Goal: Task Accomplishment & Management: Complete application form

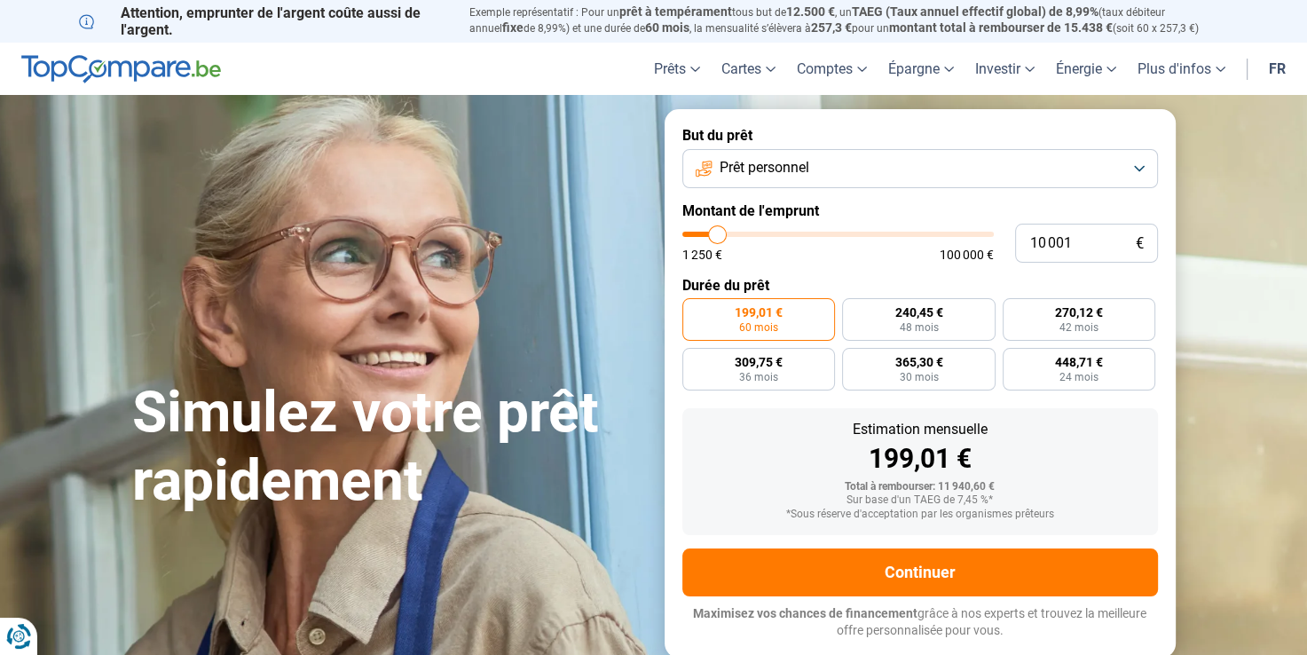
click at [933, 176] on button "Prêt personnel" at bounding box center [920, 168] width 476 height 39
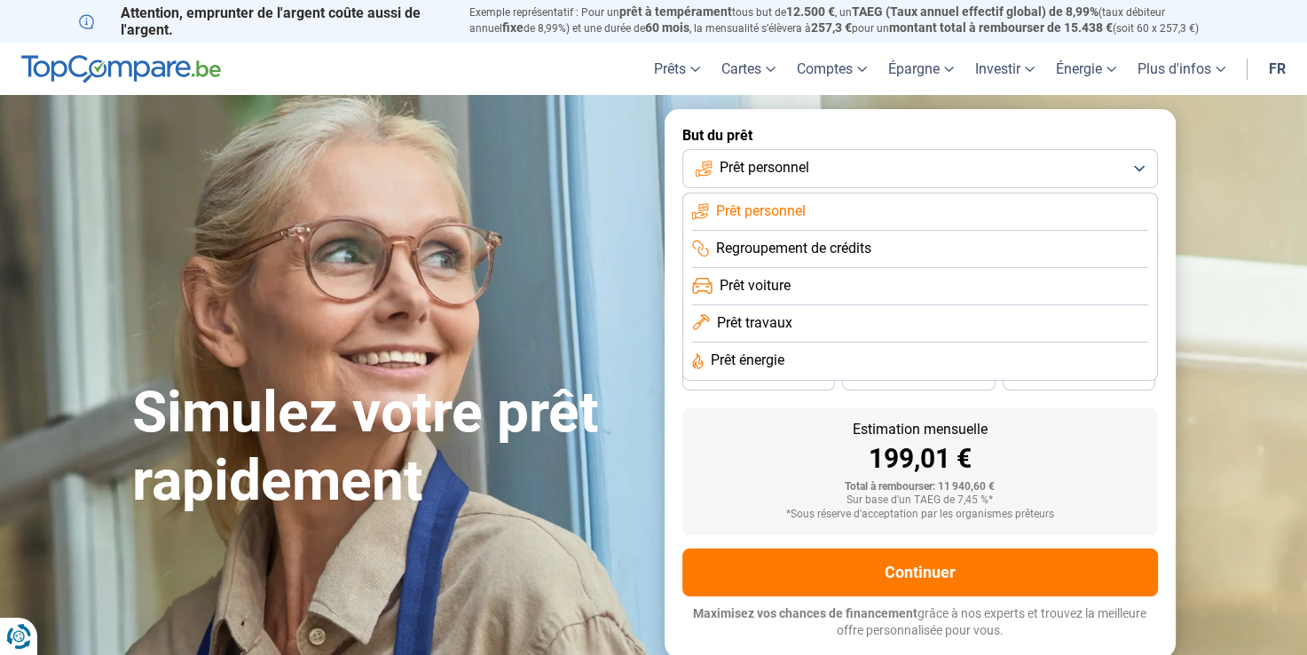
click at [1277, 72] on link "fr" at bounding box center [1277, 69] width 38 height 52
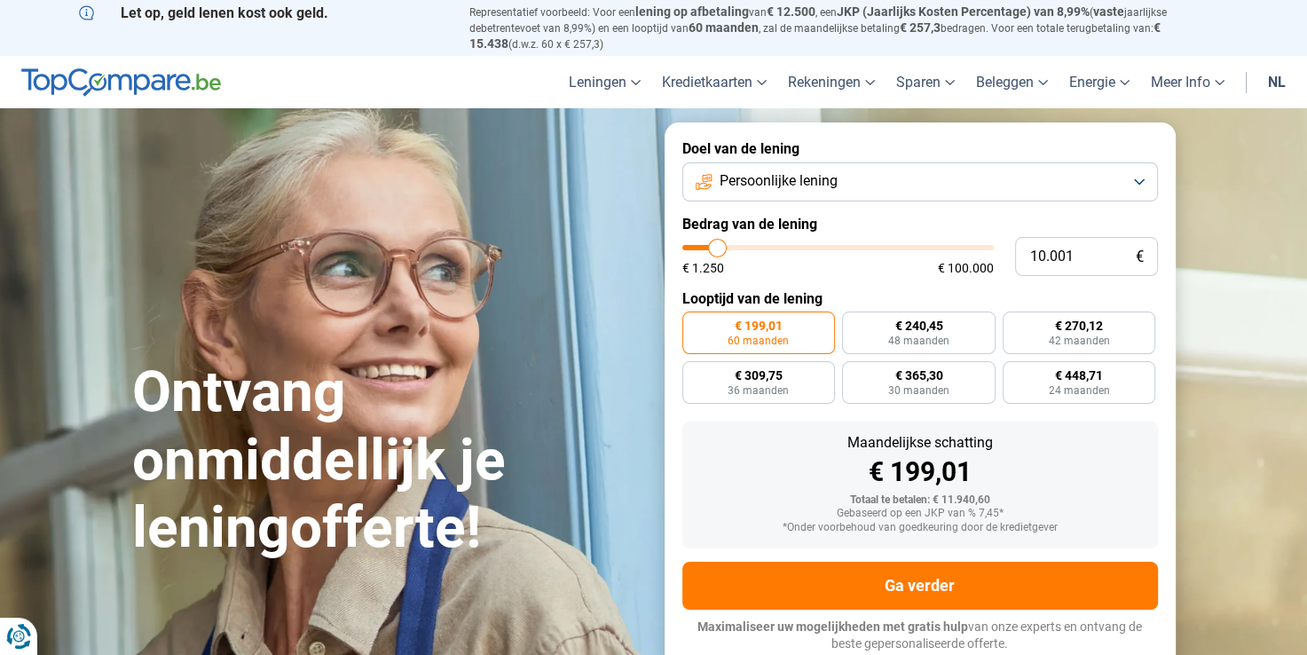
click at [1280, 80] on link "nl" at bounding box center [1276, 82] width 39 height 52
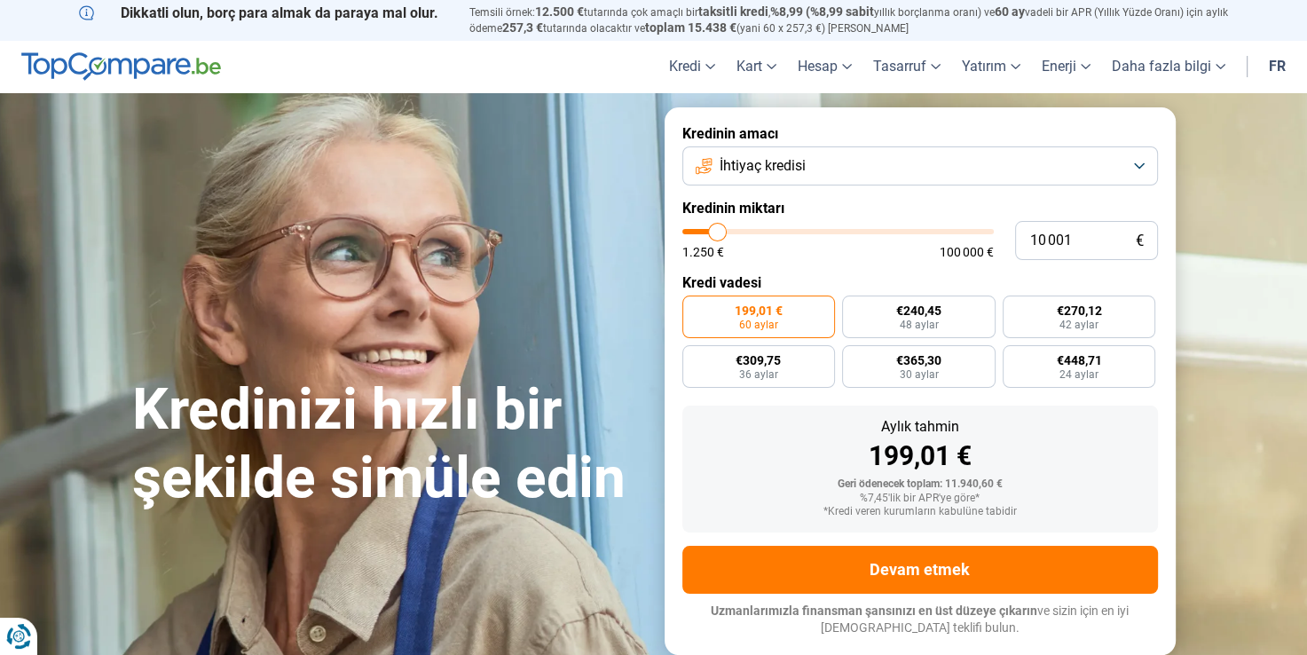
click at [1038, 174] on button "İhtiyaç kredisi" at bounding box center [920, 165] width 476 height 39
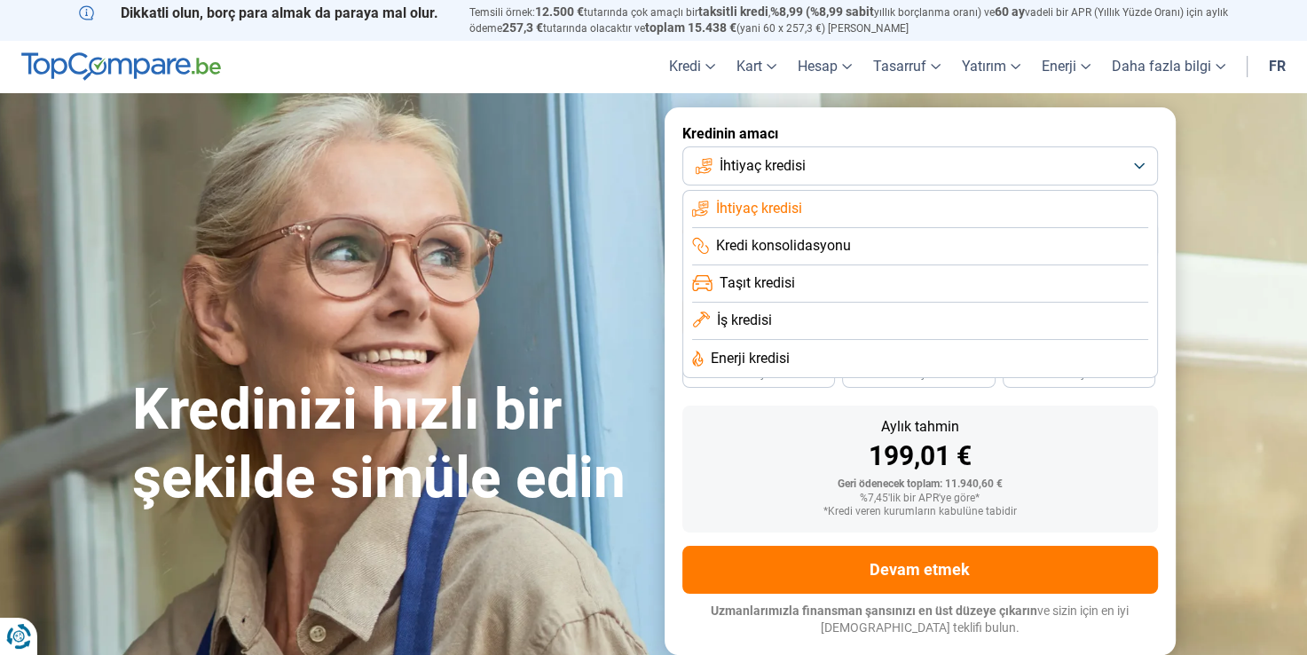
click at [859, 210] on li "İhtiyaç kredisi" at bounding box center [920, 209] width 456 height 37
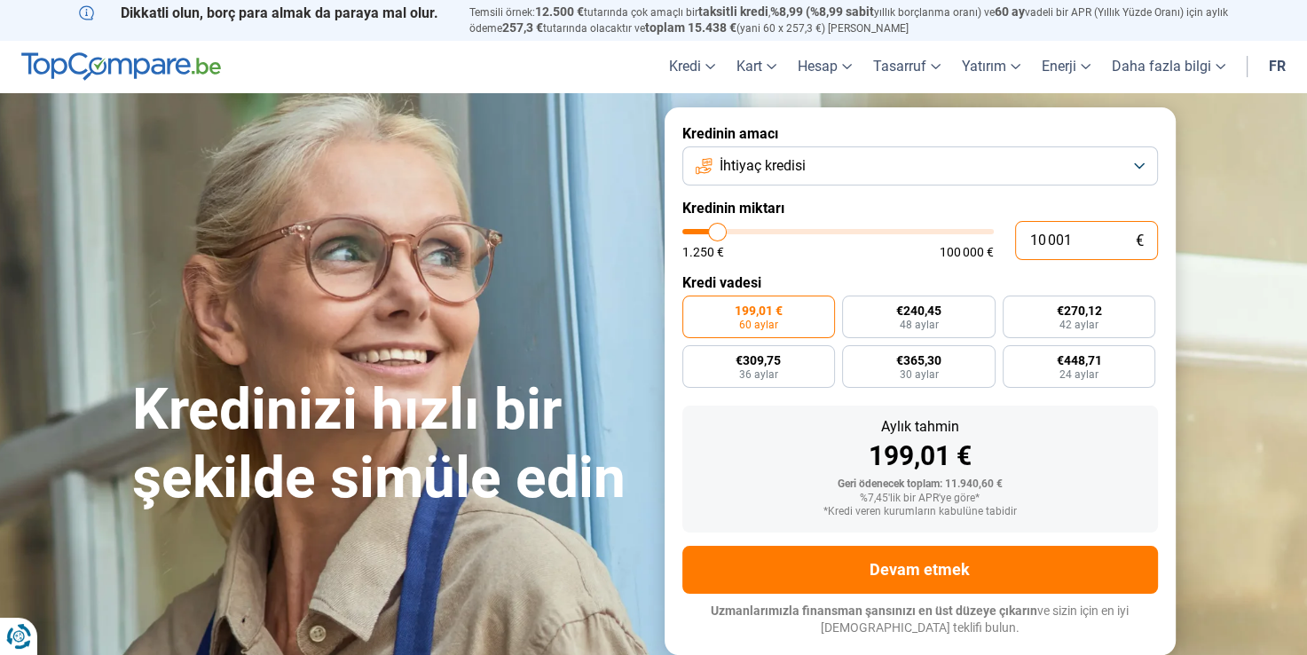
click at [1072, 239] on input "10 001" at bounding box center [1086, 240] width 143 height 39
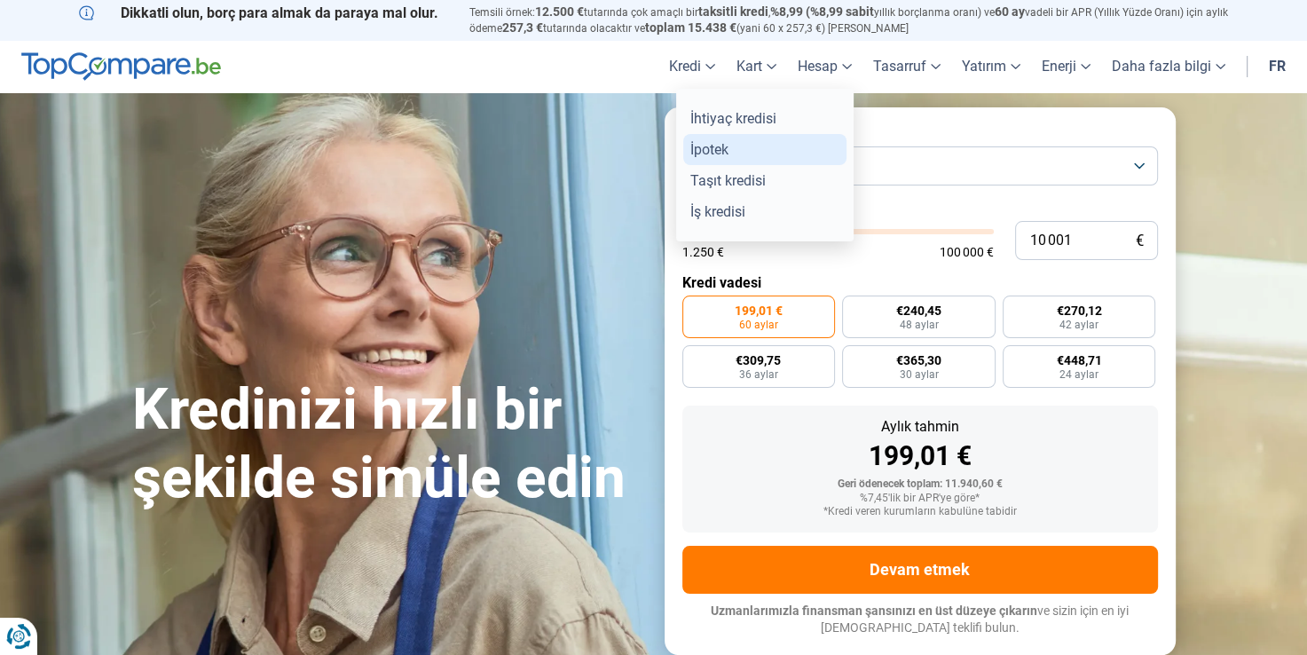
click at [709, 153] on link "İpotek" at bounding box center [764, 149] width 163 height 31
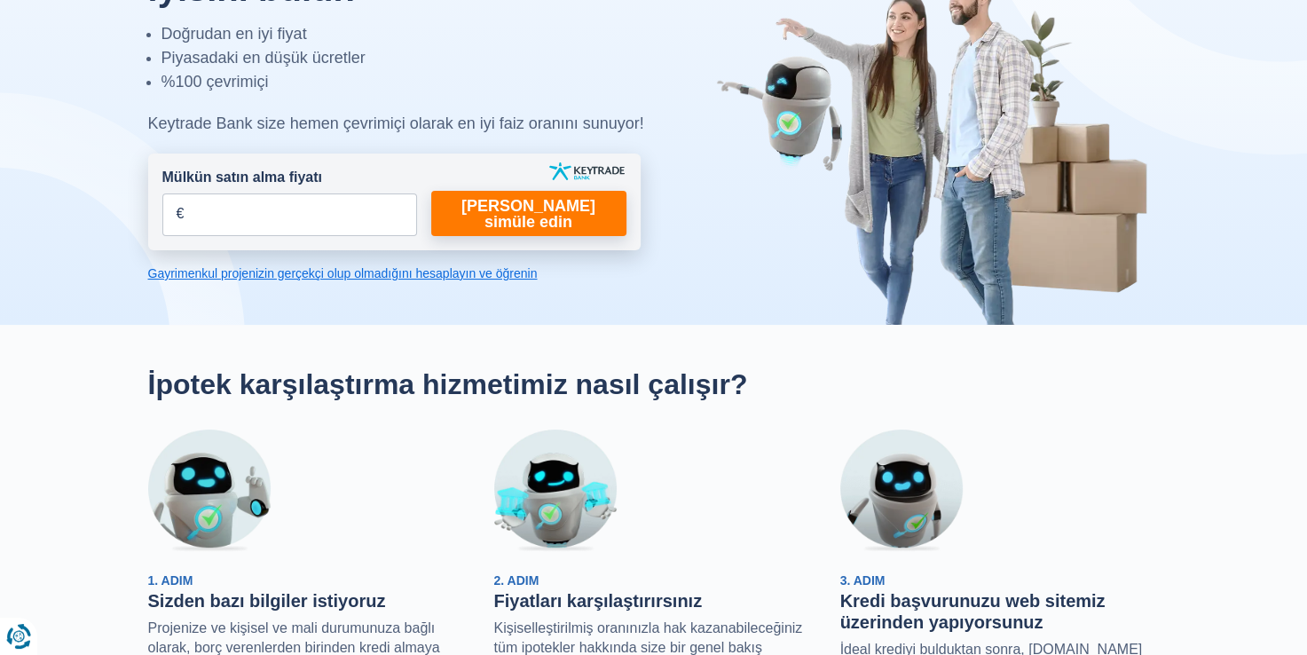
scroll to position [177, 0]
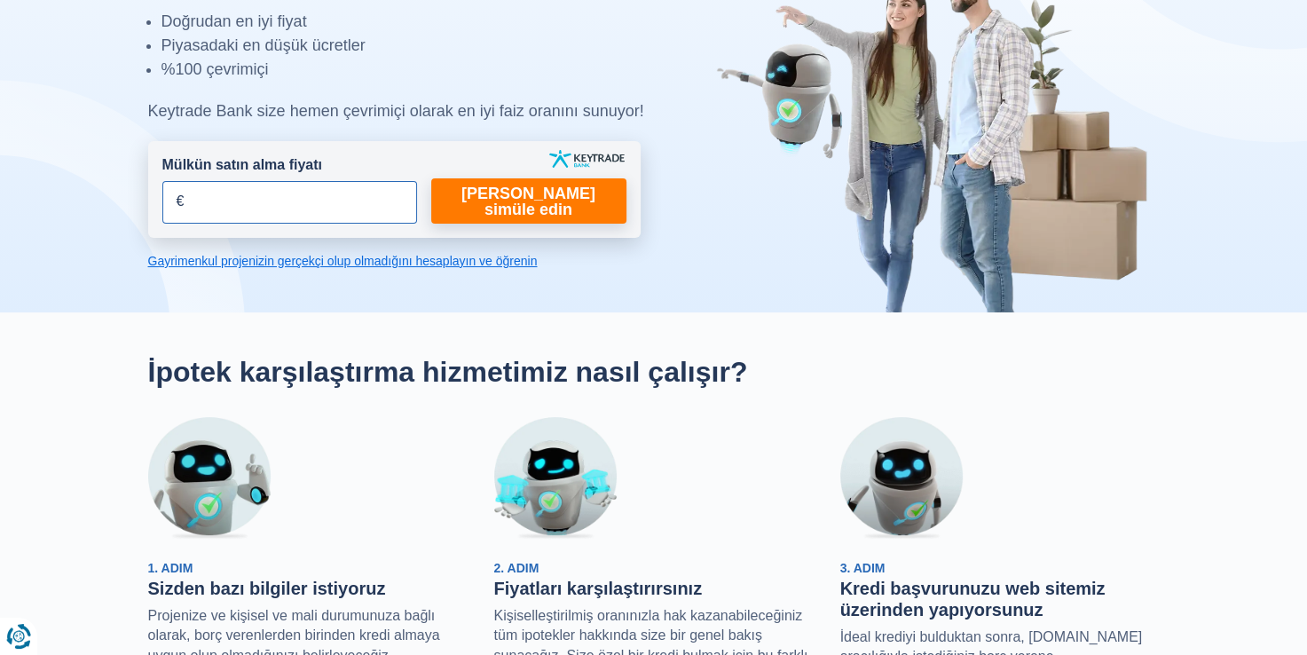
click at [308, 202] on input "Mülkün satın alma fiyatı" at bounding box center [289, 202] width 255 height 43
type input "400.000"
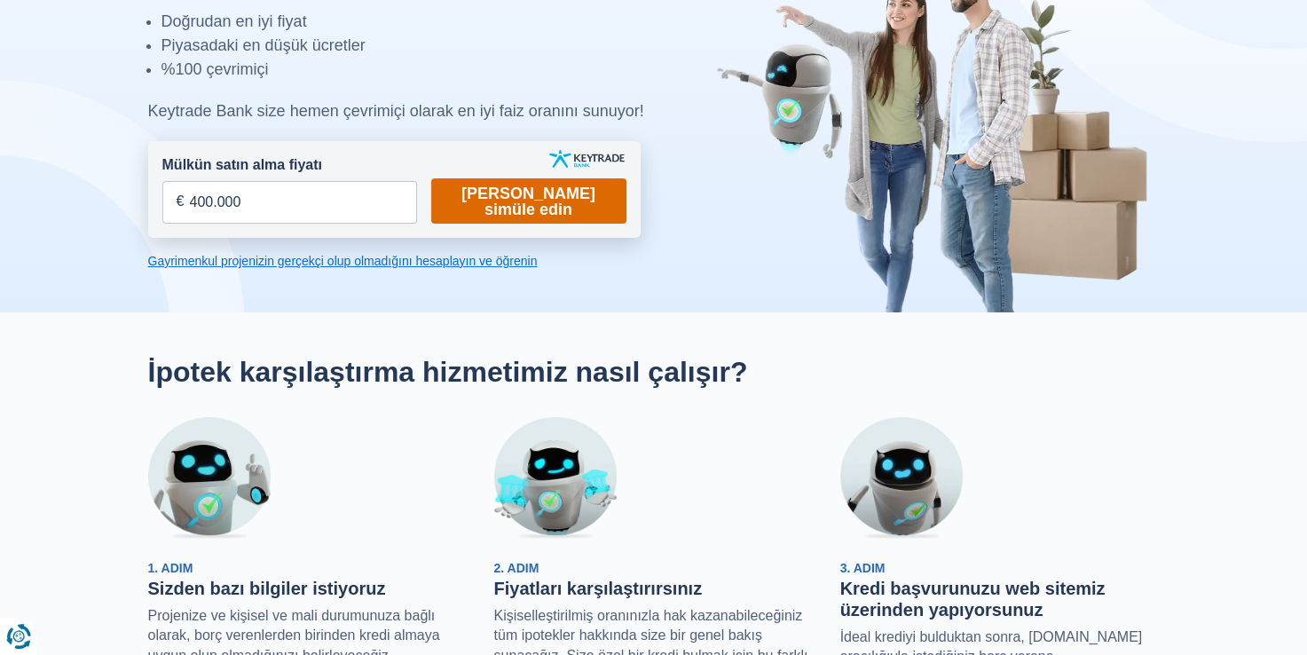
click at [550, 208] on link "Şimdi Keytrad'da simüle edin" at bounding box center [528, 200] width 195 height 45
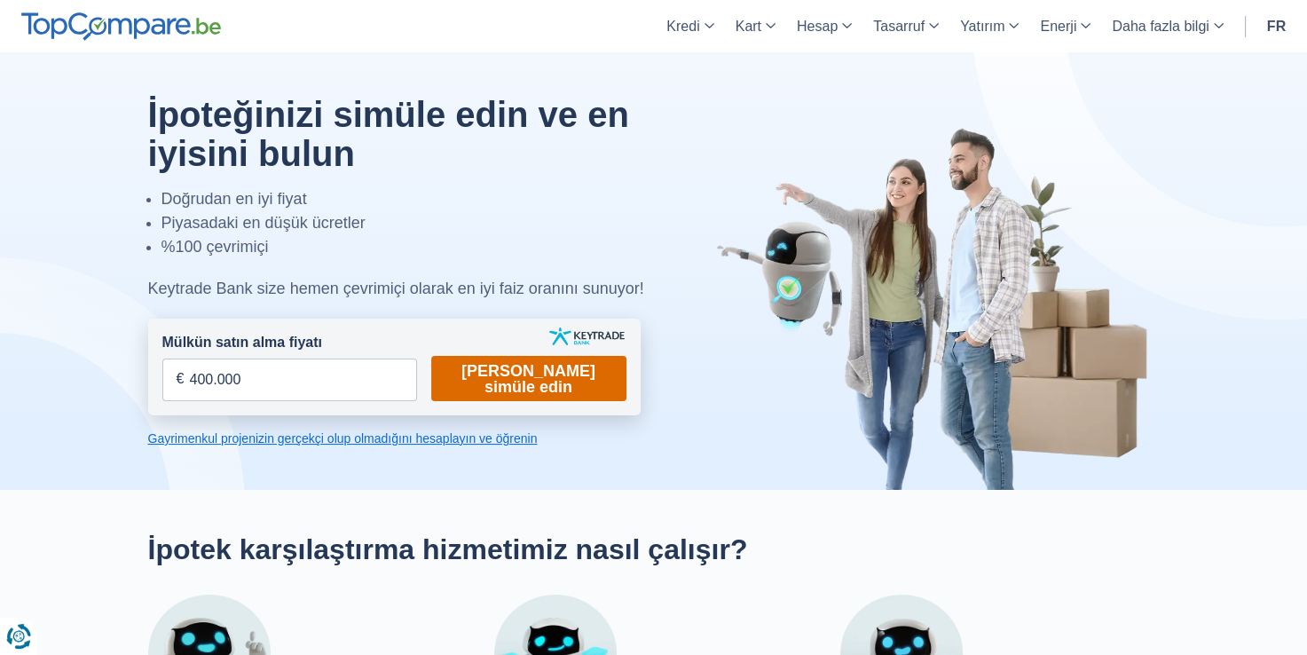
click at [537, 367] on link "Şimdi Keytrad'da simüle edin" at bounding box center [528, 378] width 195 height 45
click at [521, 385] on link "Şimdi Keytrad'da simüle edin" at bounding box center [528, 378] width 195 height 45
click at [582, 378] on link "Şimdi Keytrad'da simüle edin" at bounding box center [528, 378] width 195 height 45
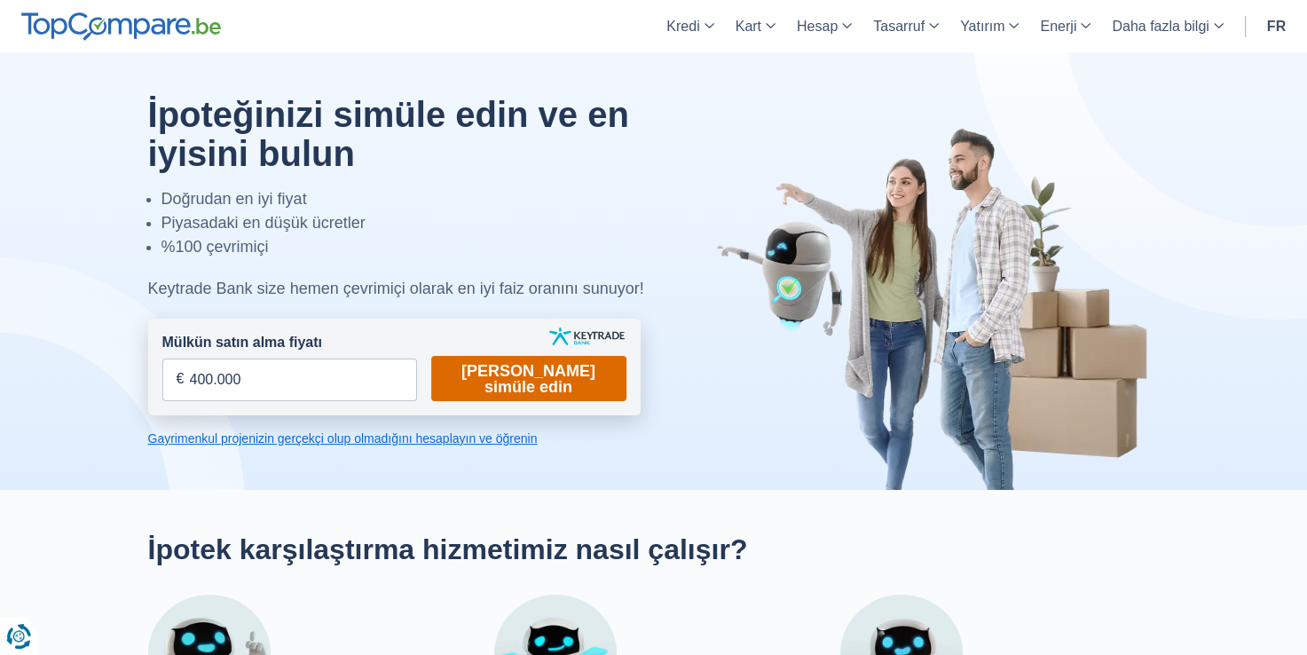
click at [582, 378] on link "Şimdi Keytrad'da simüle edin" at bounding box center [528, 378] width 195 height 45
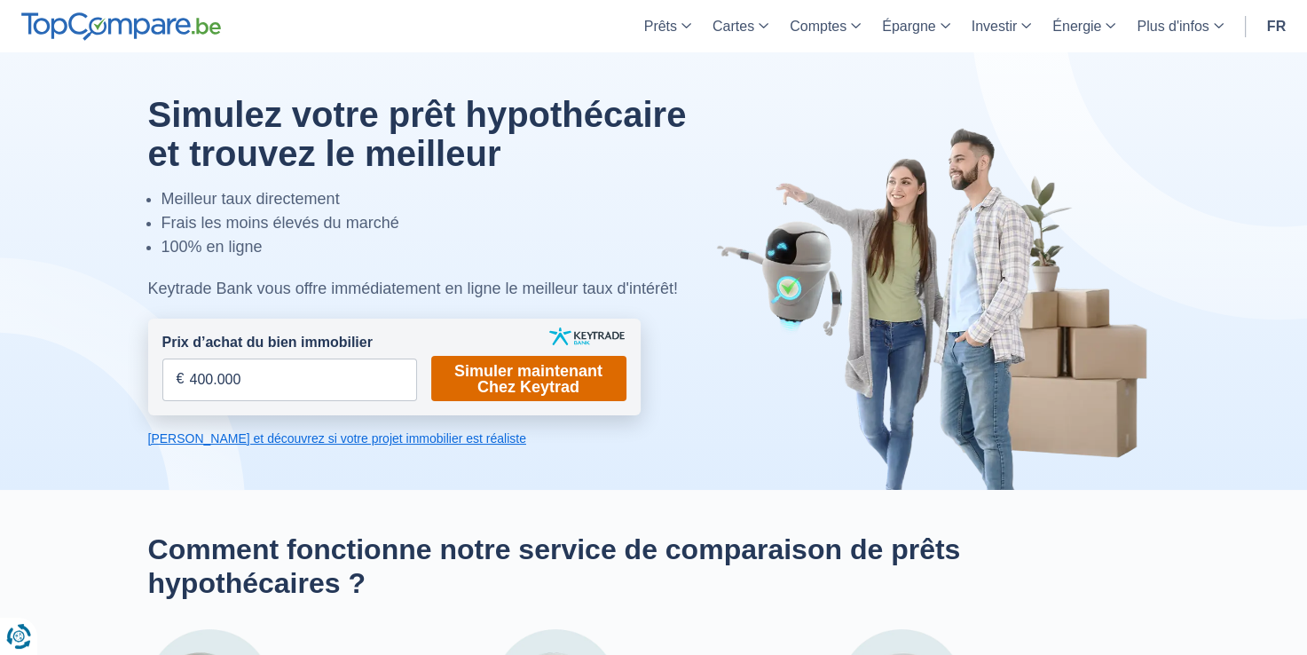
click at [513, 382] on link "Simuler maintenant Chez Keytrad" at bounding box center [528, 378] width 195 height 45
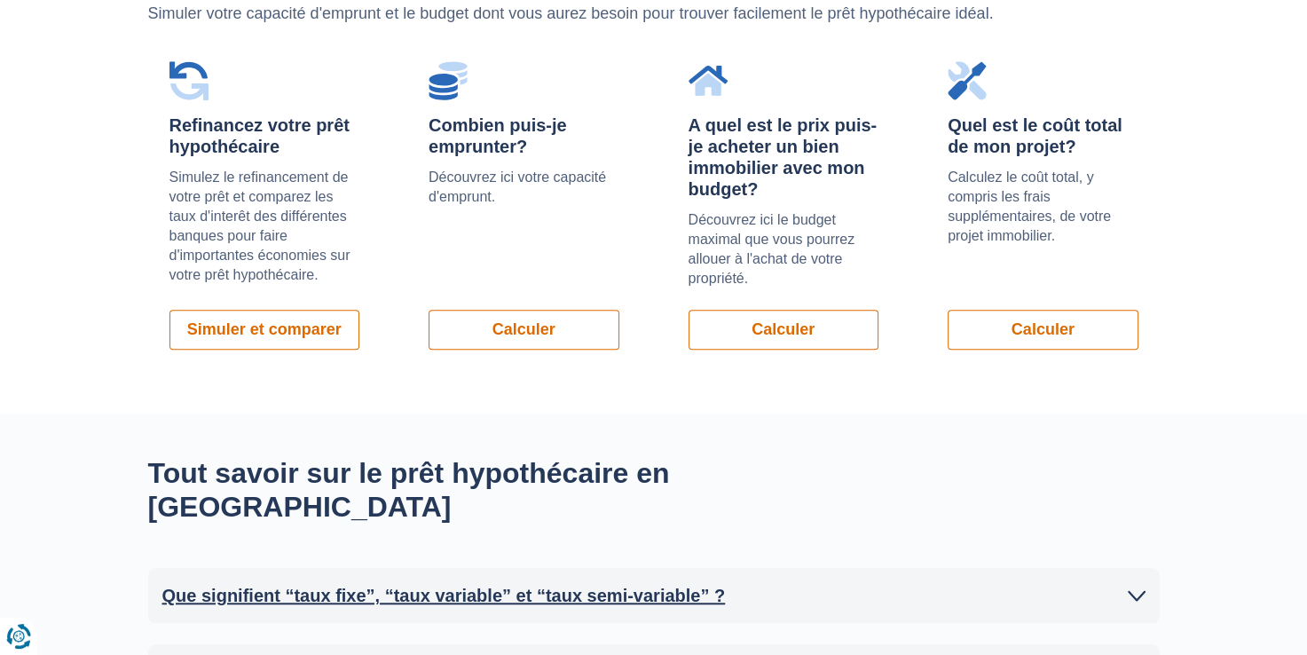
scroll to position [1331, 0]
click at [529, 310] on link "Calculer" at bounding box center [524, 330] width 191 height 40
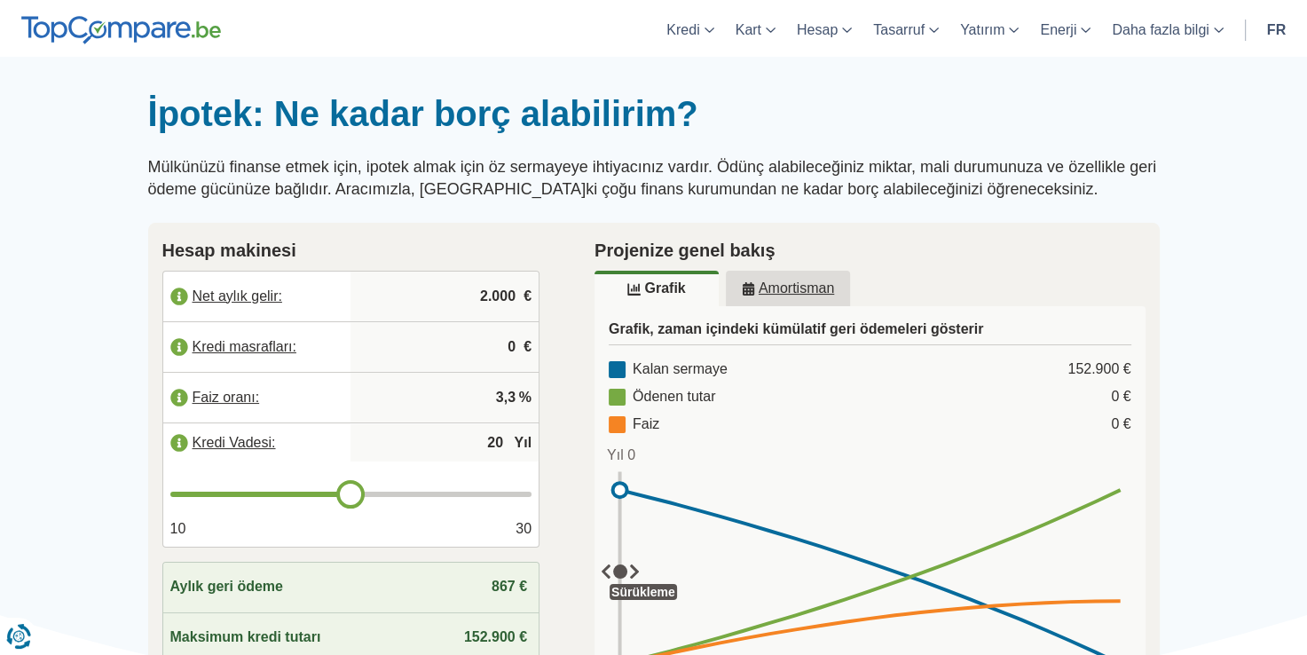
scroll to position [89, 0]
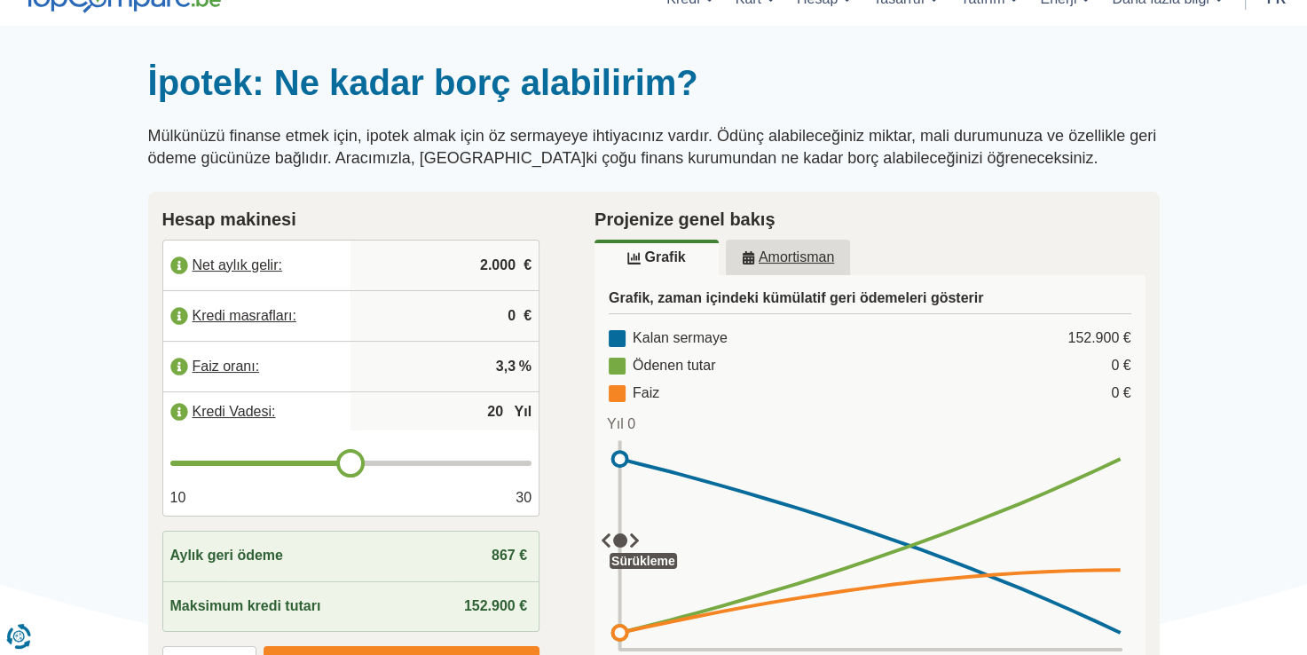
type input "21"
type input "22"
type input "23"
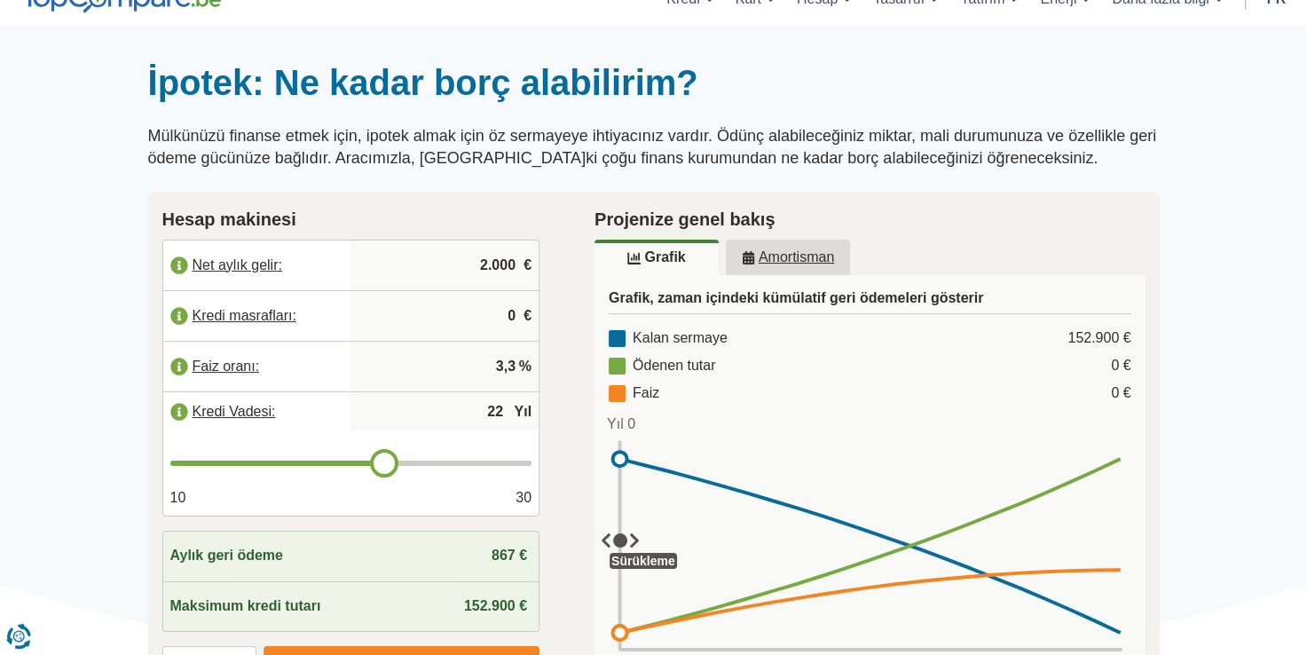
type input "23"
type input "24"
type input "25"
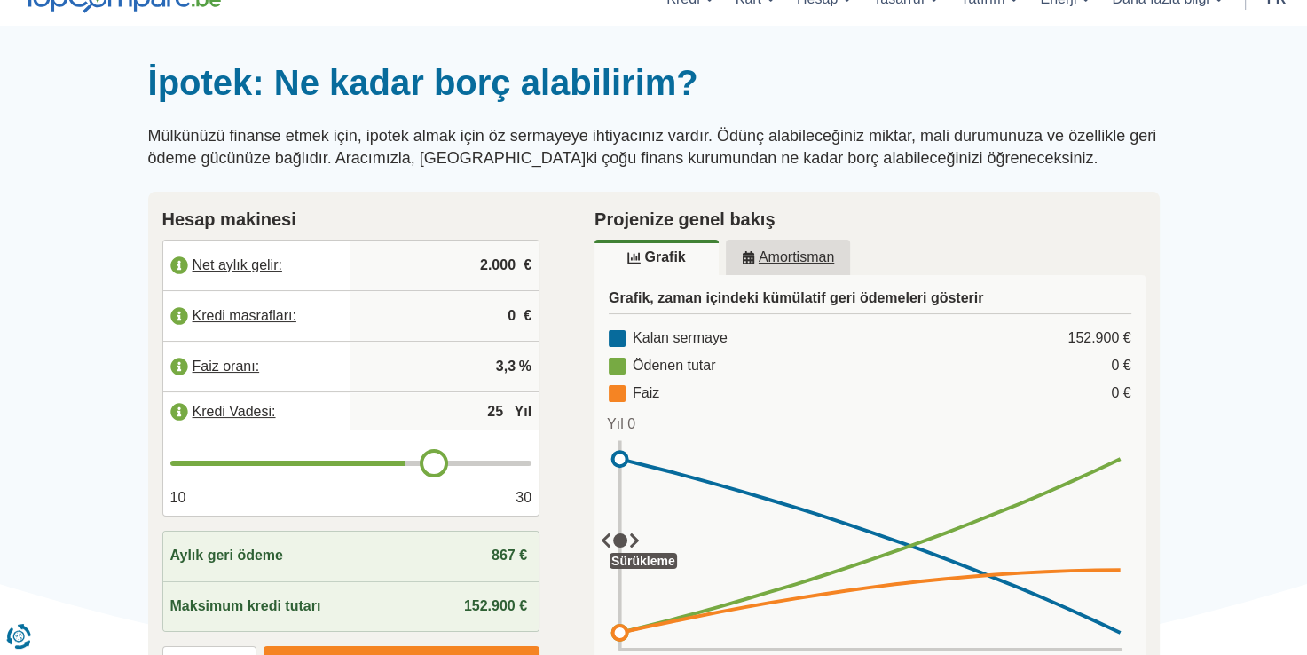
type input "26"
type input "25"
type input "24"
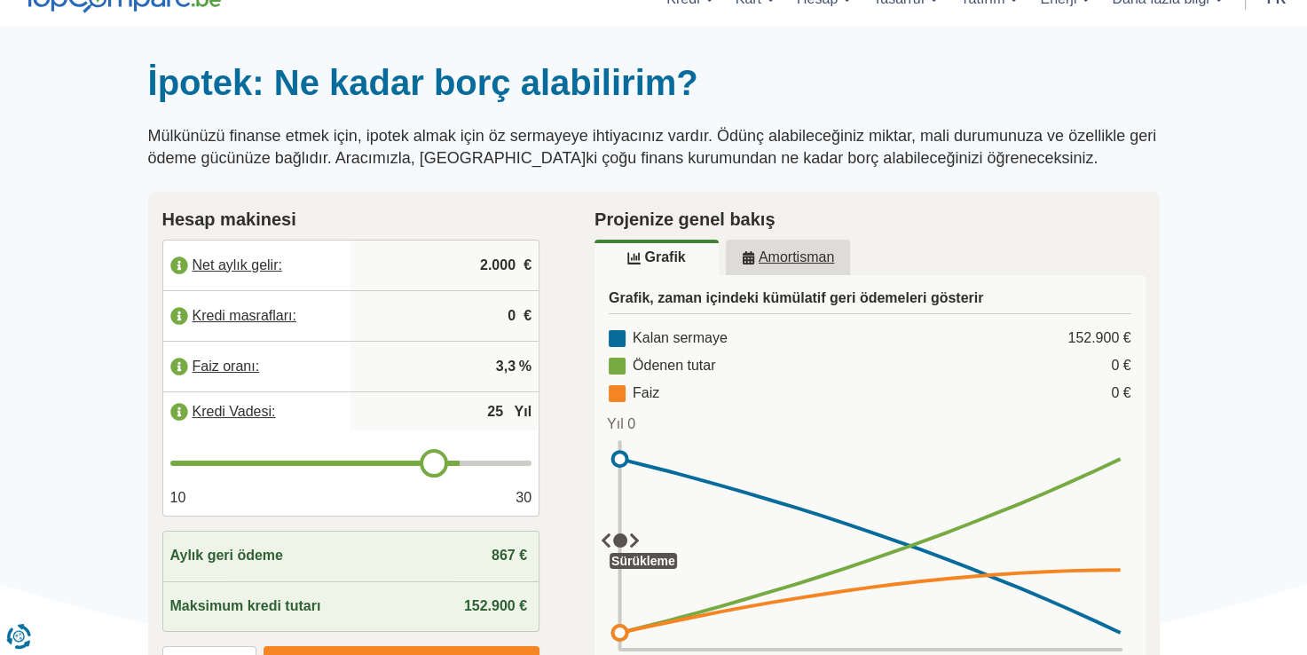
type input "24"
type input "23"
type input "22"
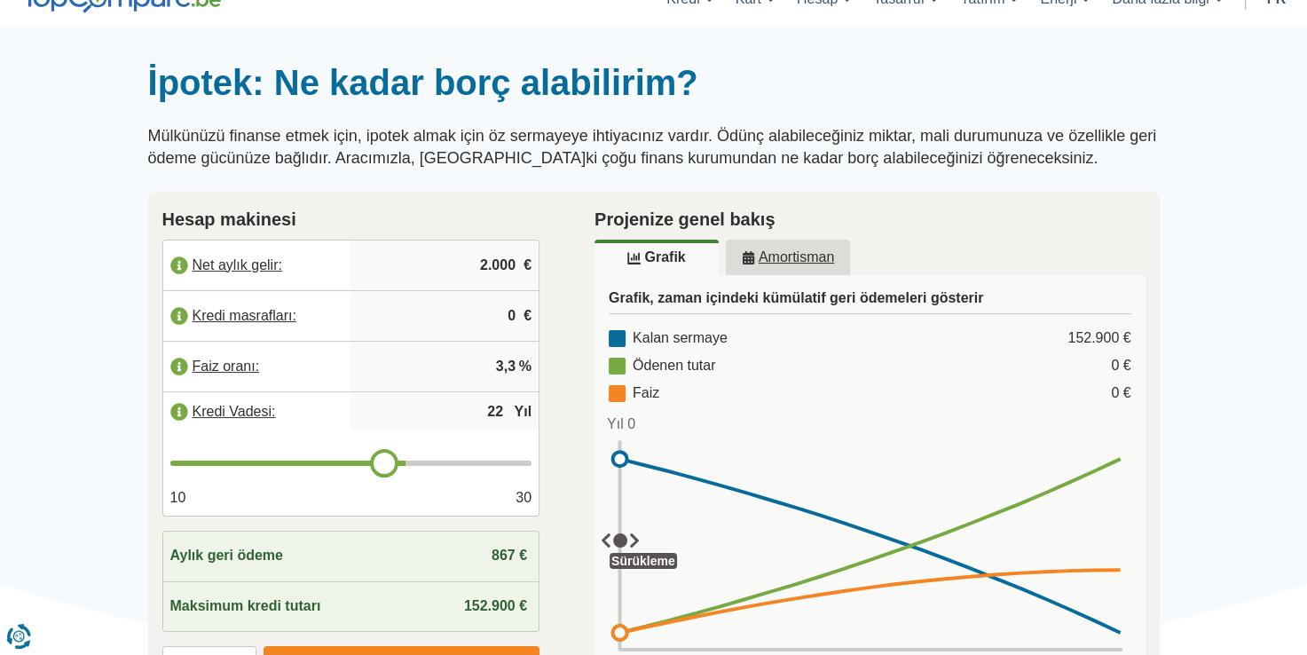
type input "21"
type input "20"
drag, startPoint x: 342, startPoint y: 470, endPoint x: 356, endPoint y: 461, distance: 16.0
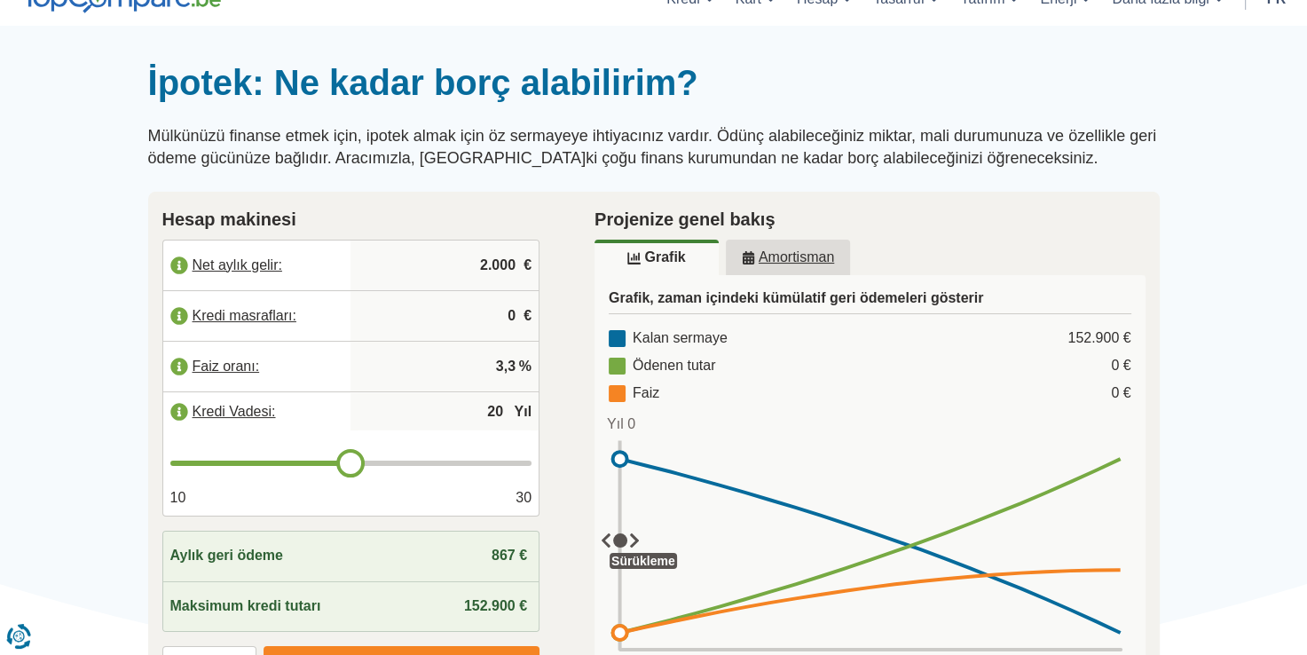
click at [356, 461] on input "range" at bounding box center [351, 462] width 362 height 5
click at [497, 272] on input "2.000" at bounding box center [445, 265] width 174 height 48
type input "4.000"
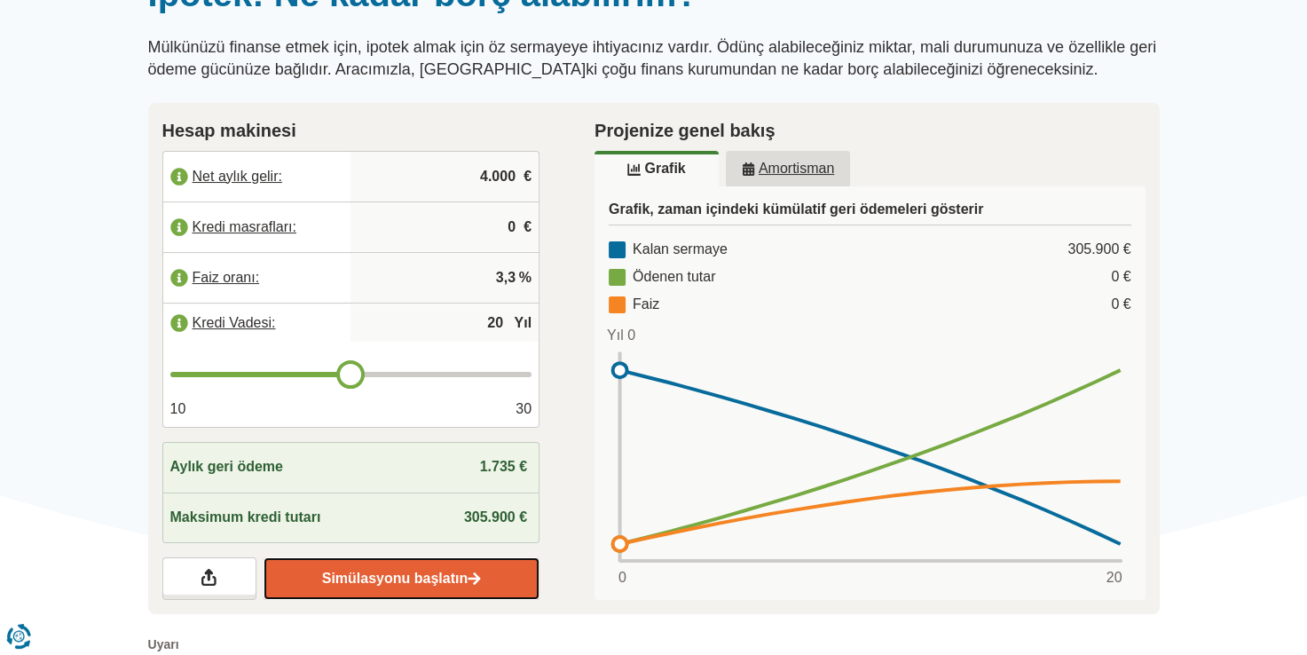
click at [468, 577] on img at bounding box center [474, 578] width 13 height 15
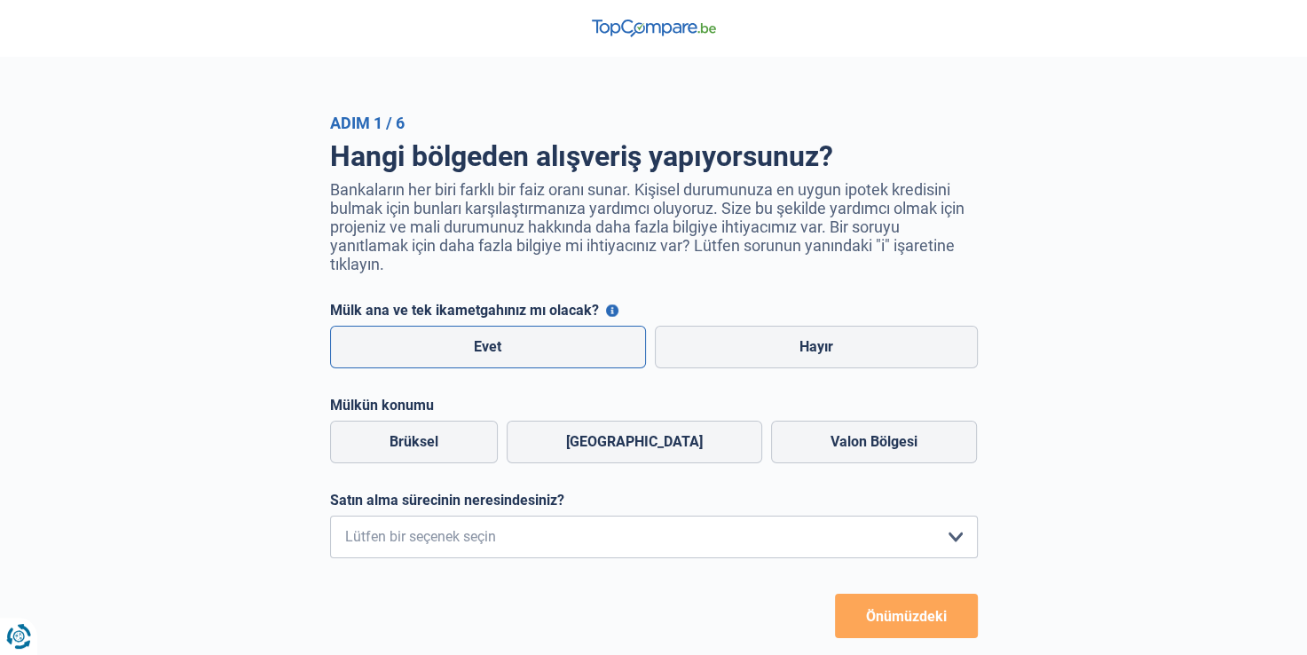
click at [521, 358] on label "Evet" at bounding box center [488, 347] width 317 height 43
click at [521, 358] on input "Evet" at bounding box center [488, 347] width 317 height 43
radio input "true"
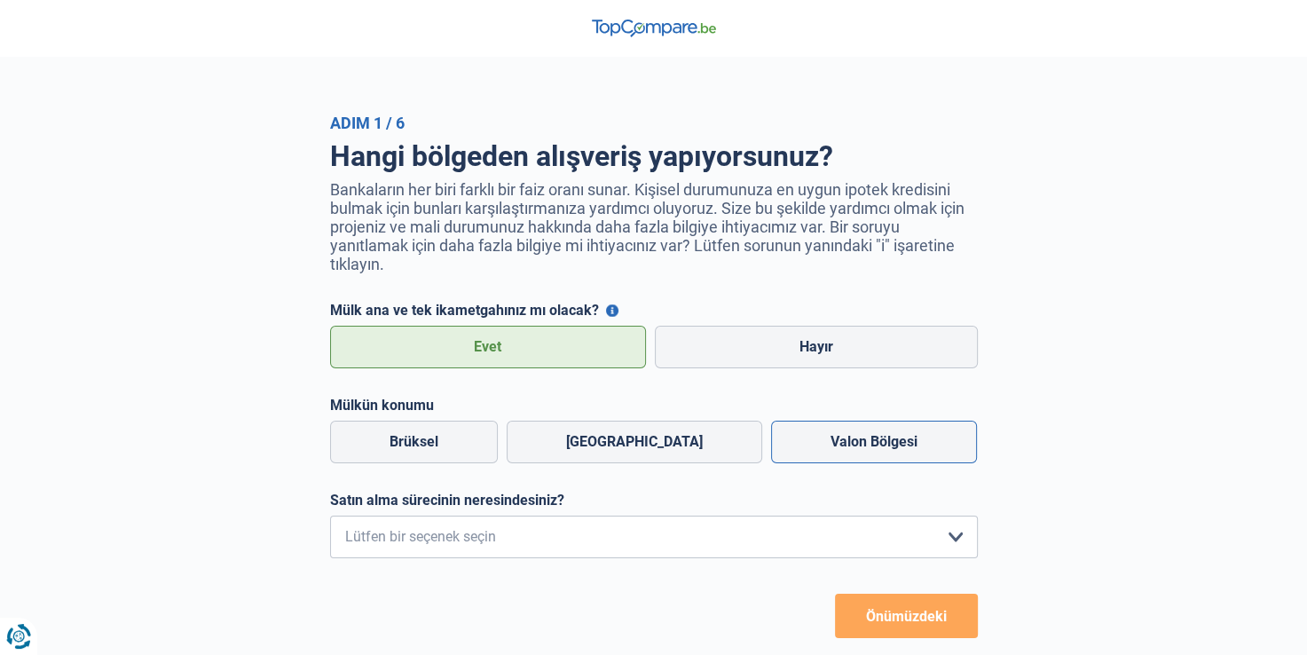
click at [848, 445] on label "Valon Bölgesi" at bounding box center [874, 442] width 206 height 43
click at [848, 445] on input "Valon Bölgesi" at bounding box center [874, 442] width 206 height 43
radio input "true"
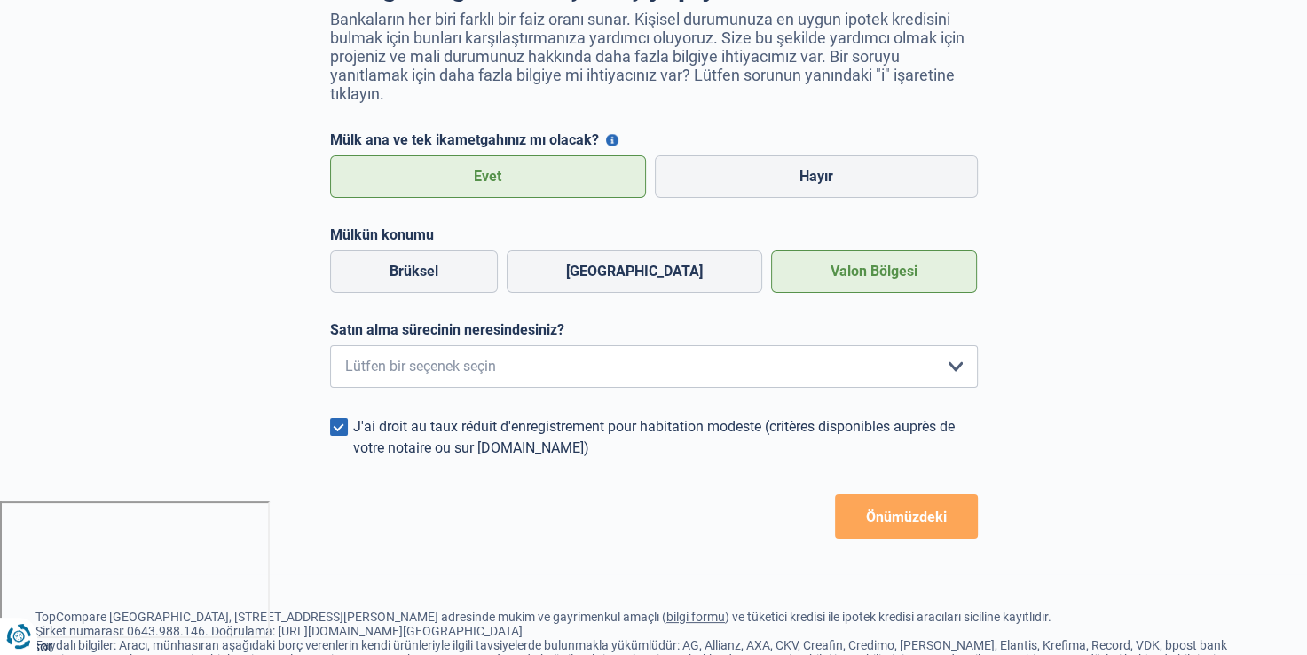
scroll to position [177, 0]
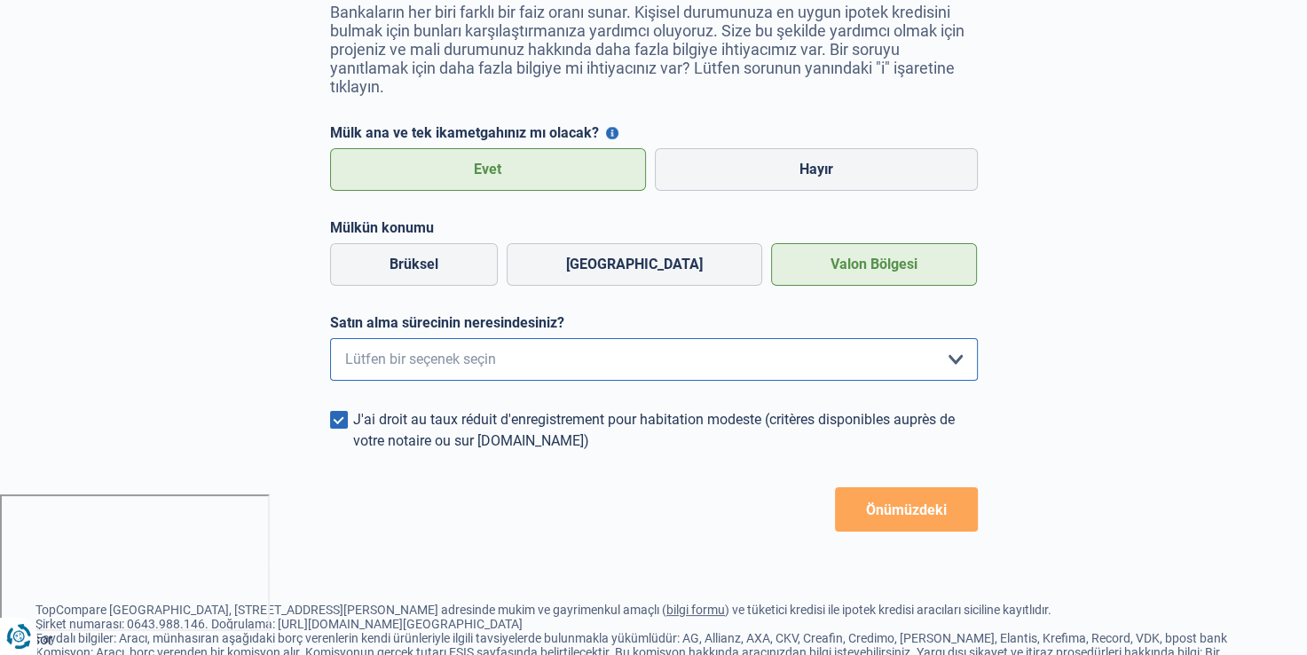
click at [816, 369] on select "Sadece bilgi arıyorum çünkü şu anda somut bir satın alma planım yok Aktif olara…" at bounding box center [654, 359] width 648 height 43
select select "0"
click at [330, 342] on select "Sadece bilgi arıyorum çünkü şu anda somut bir satın alma planım yok Aktif olara…" at bounding box center [654, 359] width 648 height 43
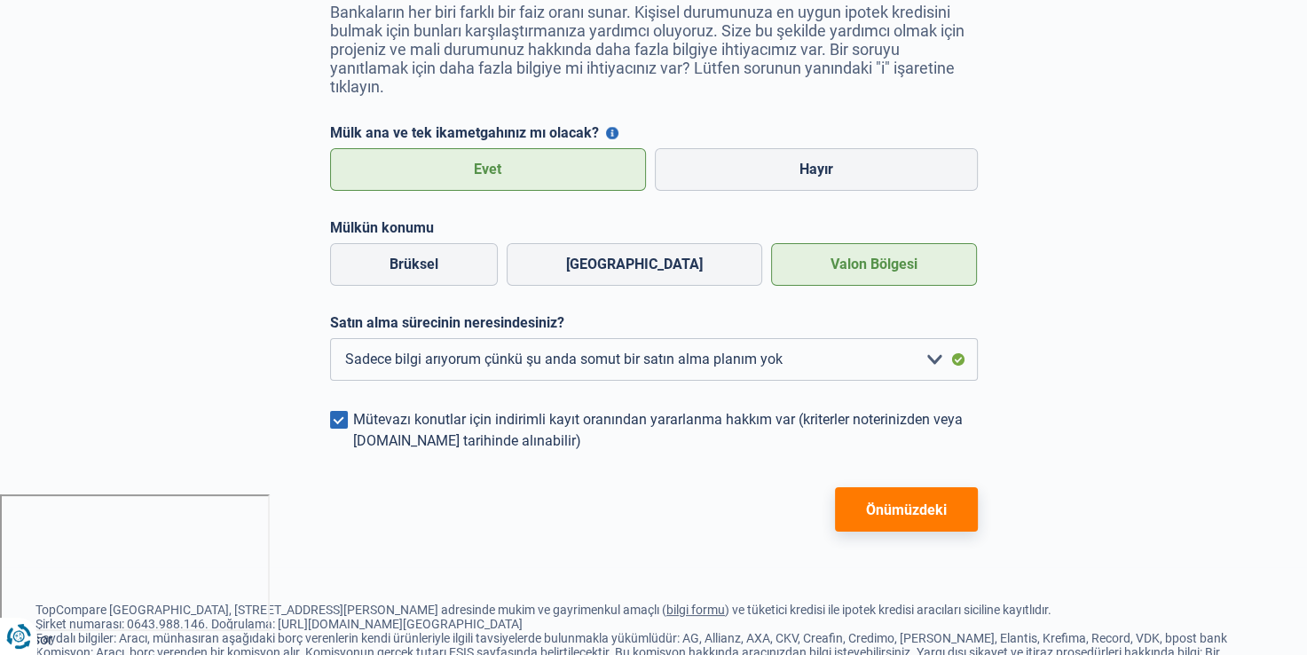
click at [869, 516] on button "Önümüzdeki" at bounding box center [906, 509] width 143 height 44
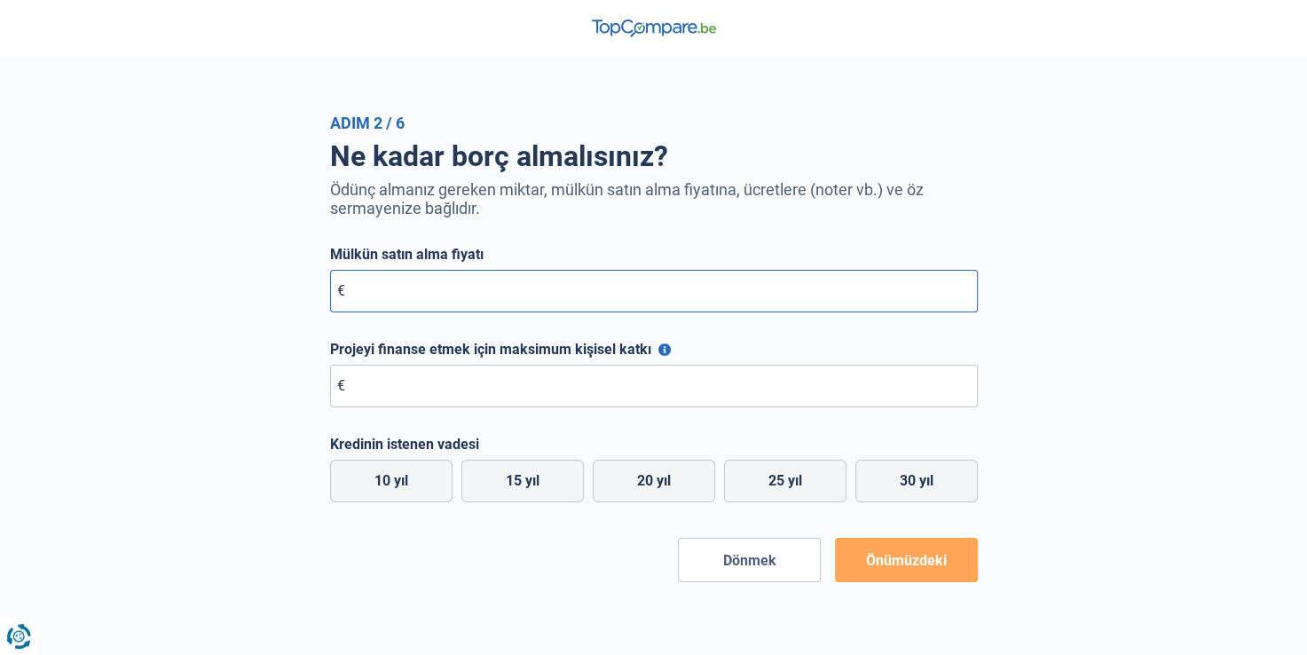
click at [437, 287] on input "Mülkün satın alma fiyatı" at bounding box center [654, 291] width 648 height 43
type input "400.000"
click at [447, 392] on input "Projeyi finanse etmek için maksimum kişisel katkı" at bounding box center [654, 386] width 648 height 43
type input "10.000"
click at [394, 476] on label "10 yıl" at bounding box center [391, 481] width 122 height 43
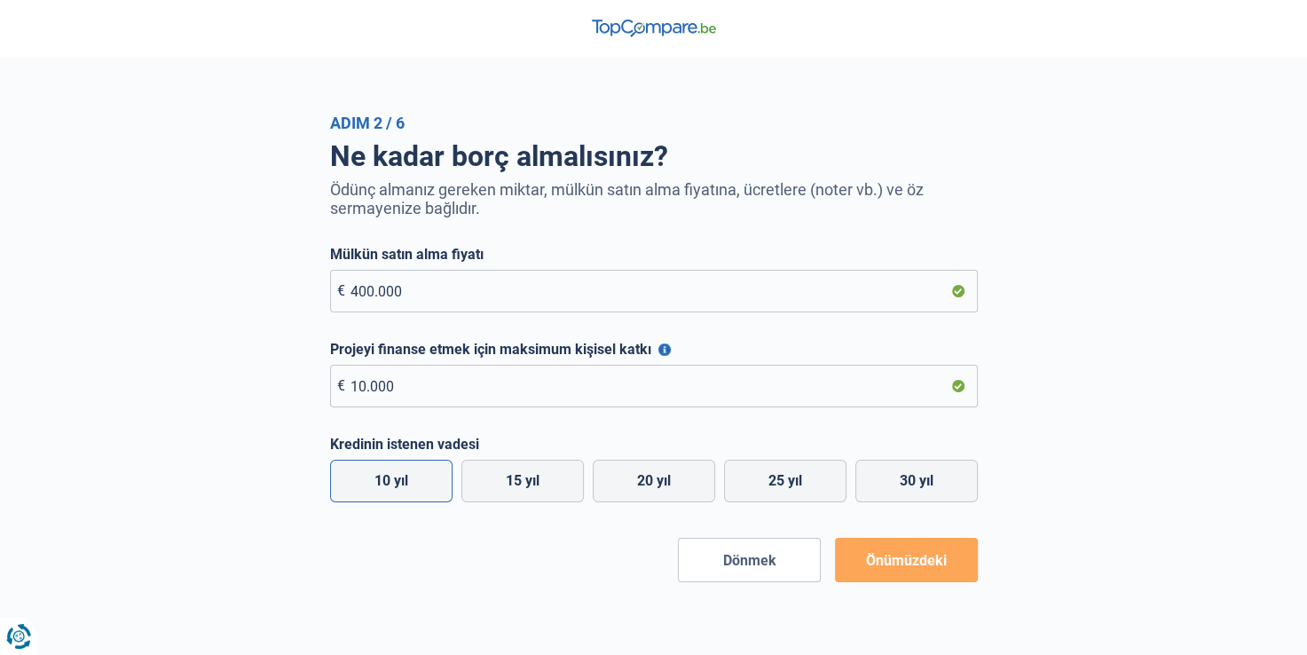
click at [394, 476] on input "10 yıl" at bounding box center [391, 481] width 122 height 43
radio input "true"
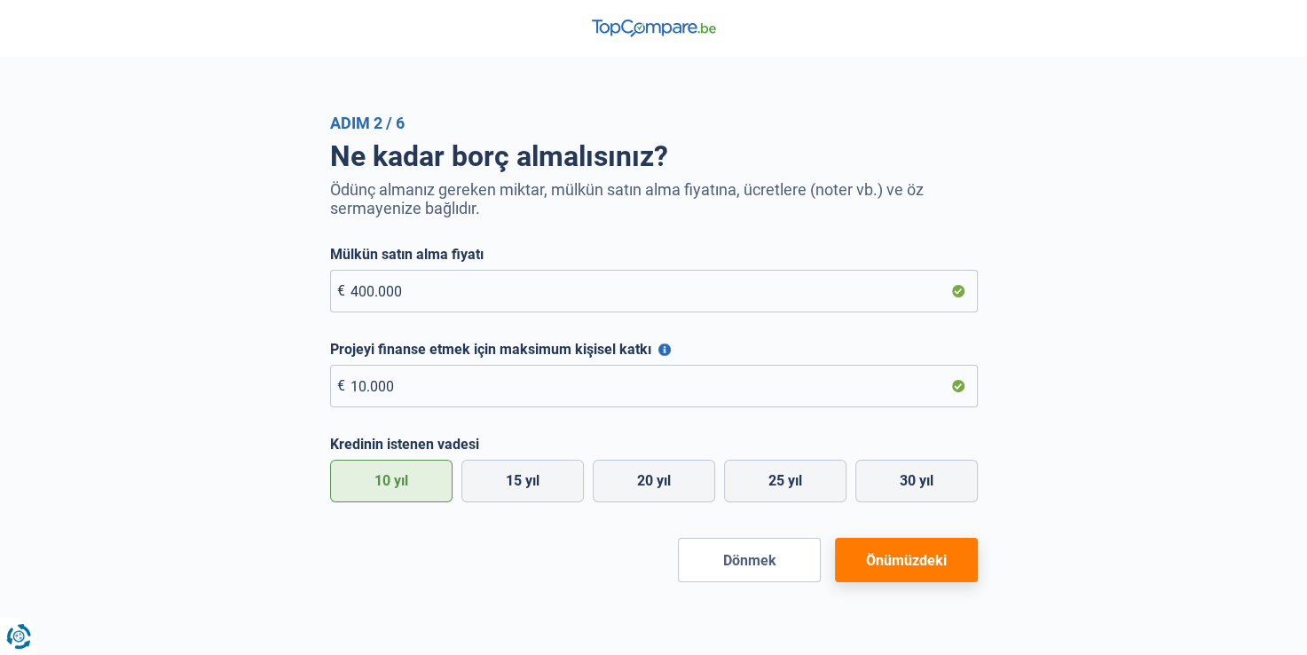
click at [934, 555] on button "Önümüzdeki" at bounding box center [906, 560] width 143 height 44
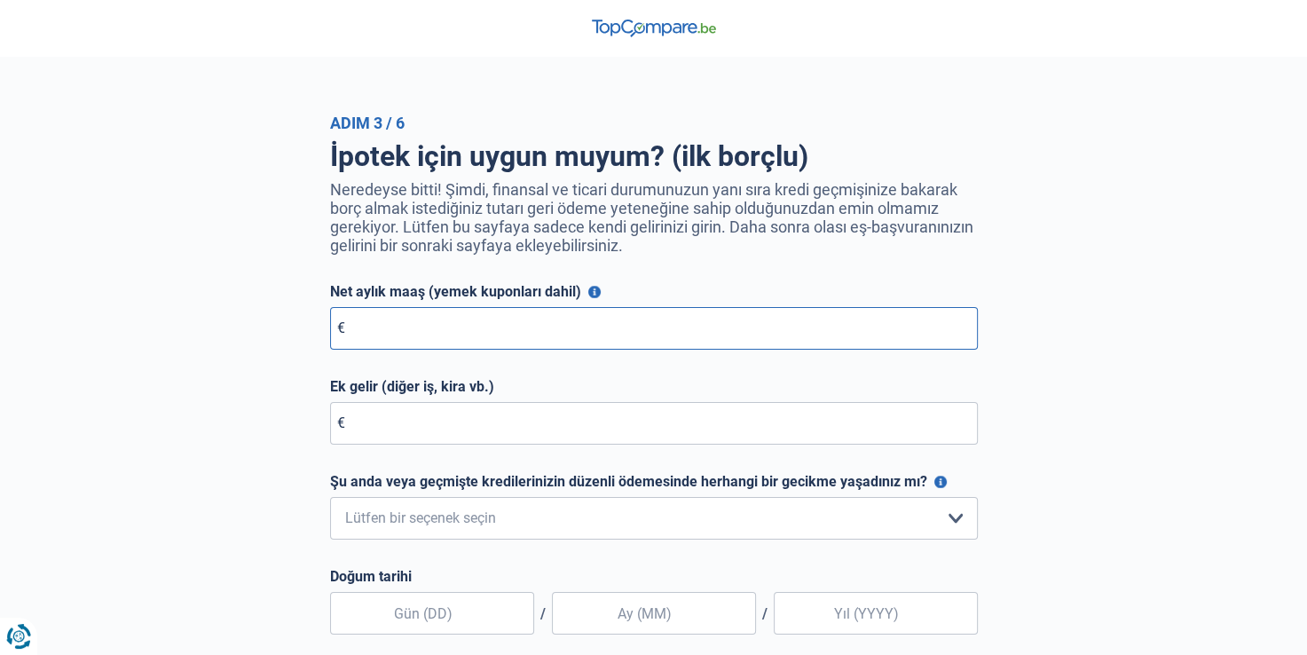
click at [431, 346] on input "Net aylık maaş (yemek kuponları dahil)" at bounding box center [654, 328] width 648 height 43
type input "4.000"
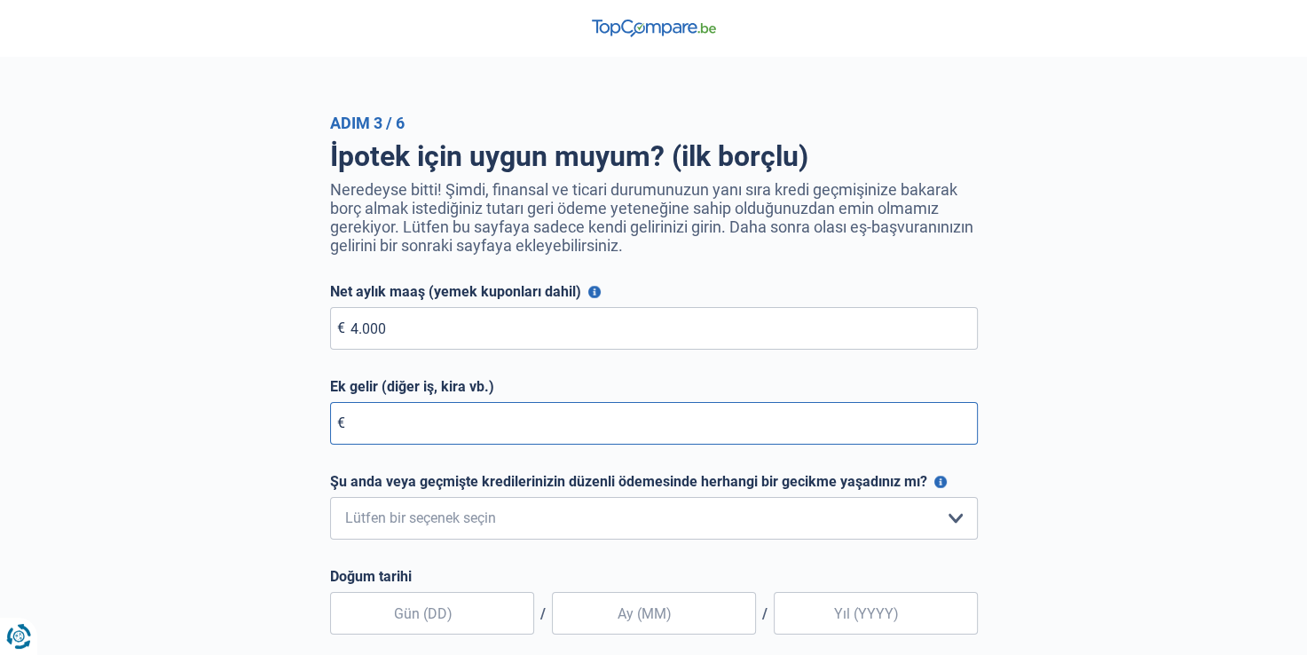
click at [447, 421] on input "Ek gelir (diğer iş, kira vb.)" at bounding box center [654, 423] width 648 height 43
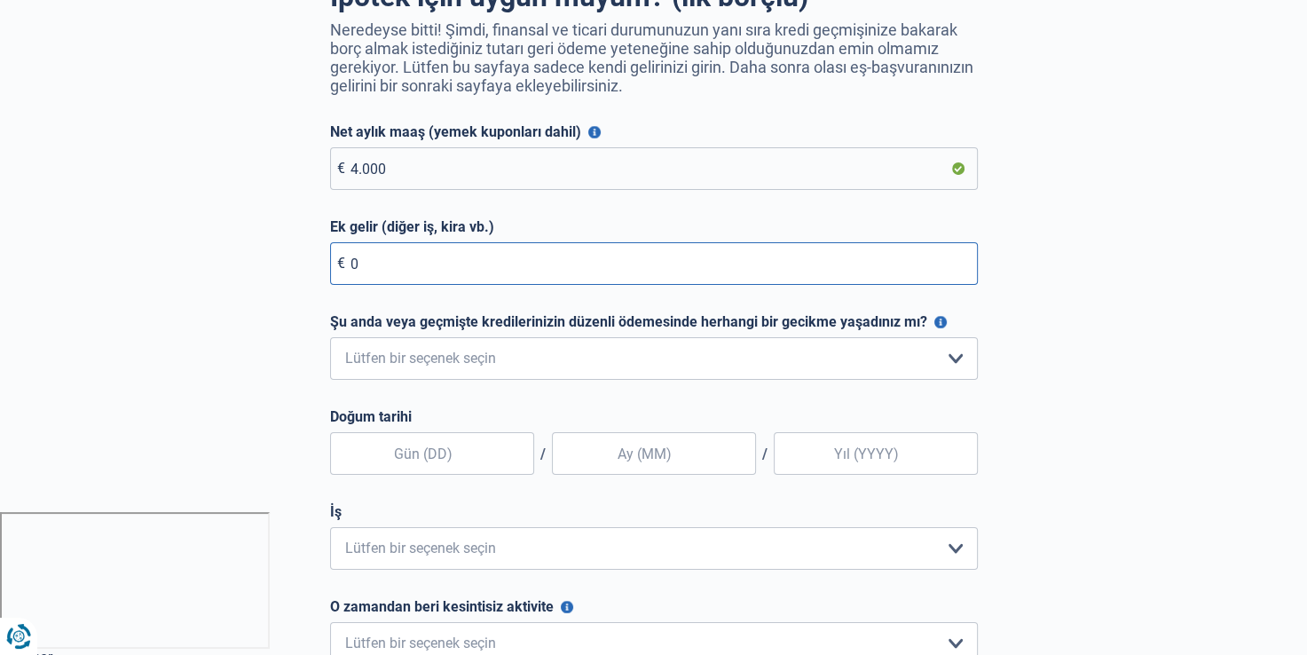
scroll to position [177, 0]
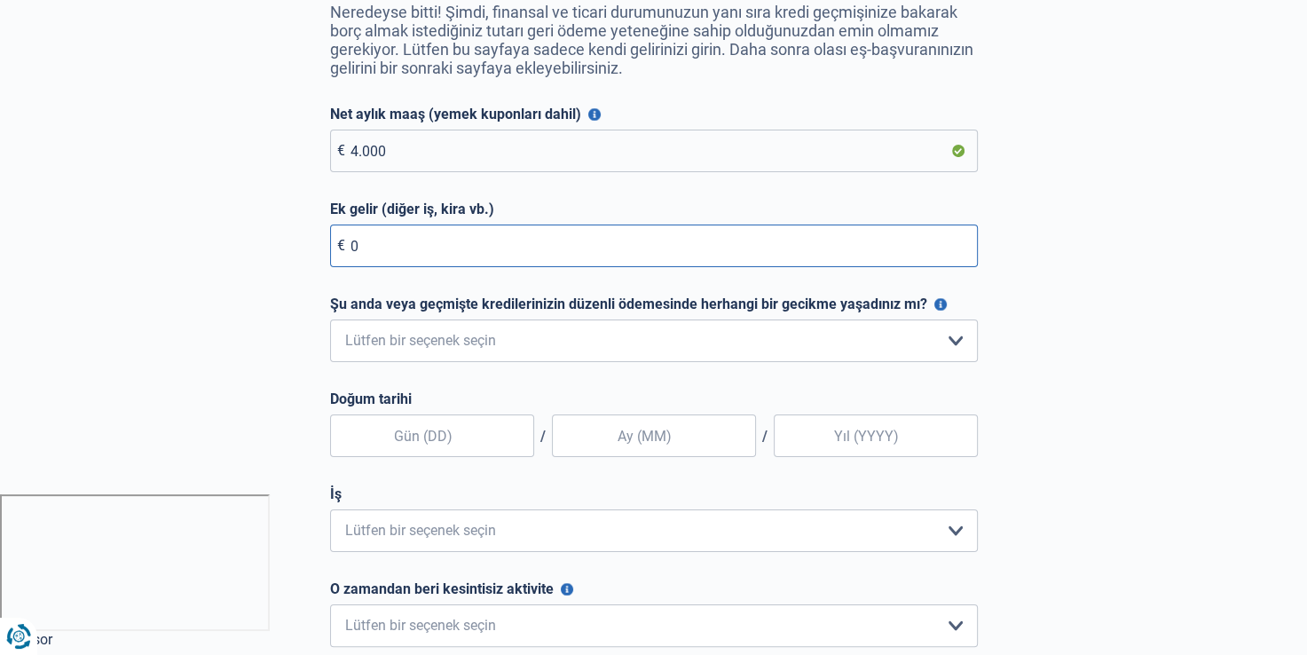
type input "0"
click at [585, 348] on select "Hayır, asla Evet, ama her şeyi bir yıldan daha kısa bir süre önce geri ödedim E…" at bounding box center [654, 340] width 648 height 43
select select "0"
click at [330, 323] on select "Hayır, asla Evet, ama her şeyi bir yıldan daha kısa bir süre önce geri ödedim E…" at bounding box center [654, 340] width 648 height 43
click at [475, 429] on input "text" at bounding box center [432, 435] width 204 height 43
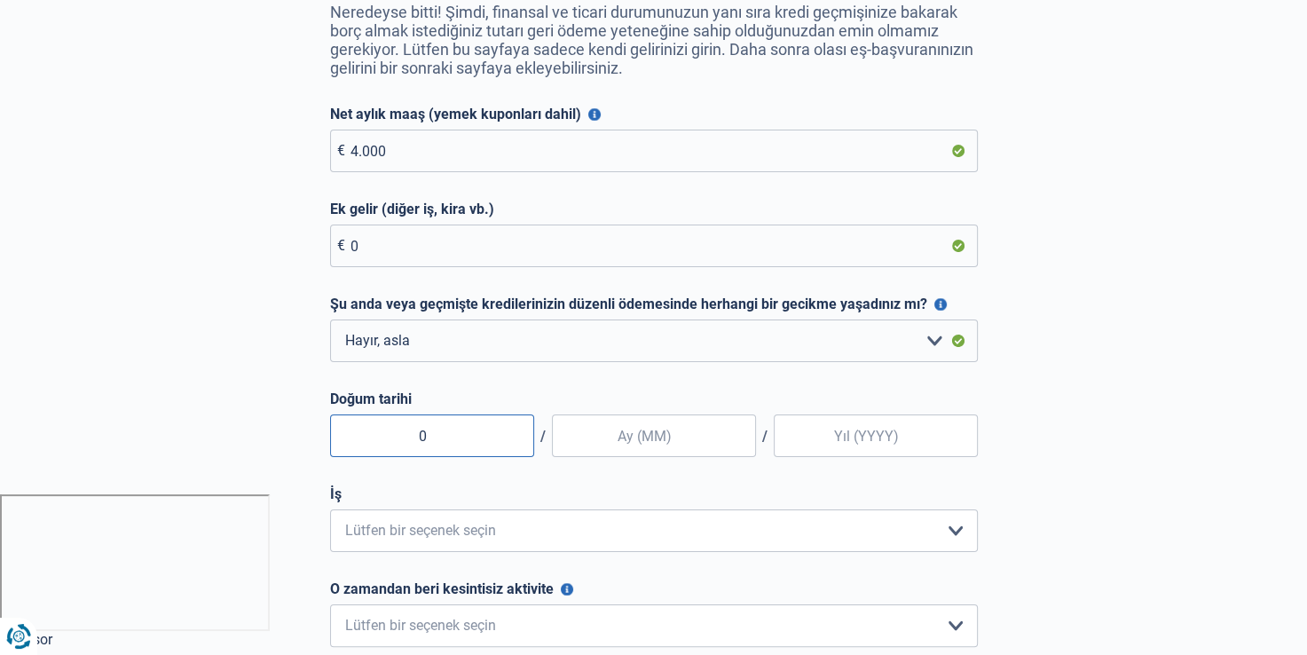
type input "05"
click at [823, 437] on input "Doğum tarihi" at bounding box center [876, 435] width 204 height 43
type input "1986"
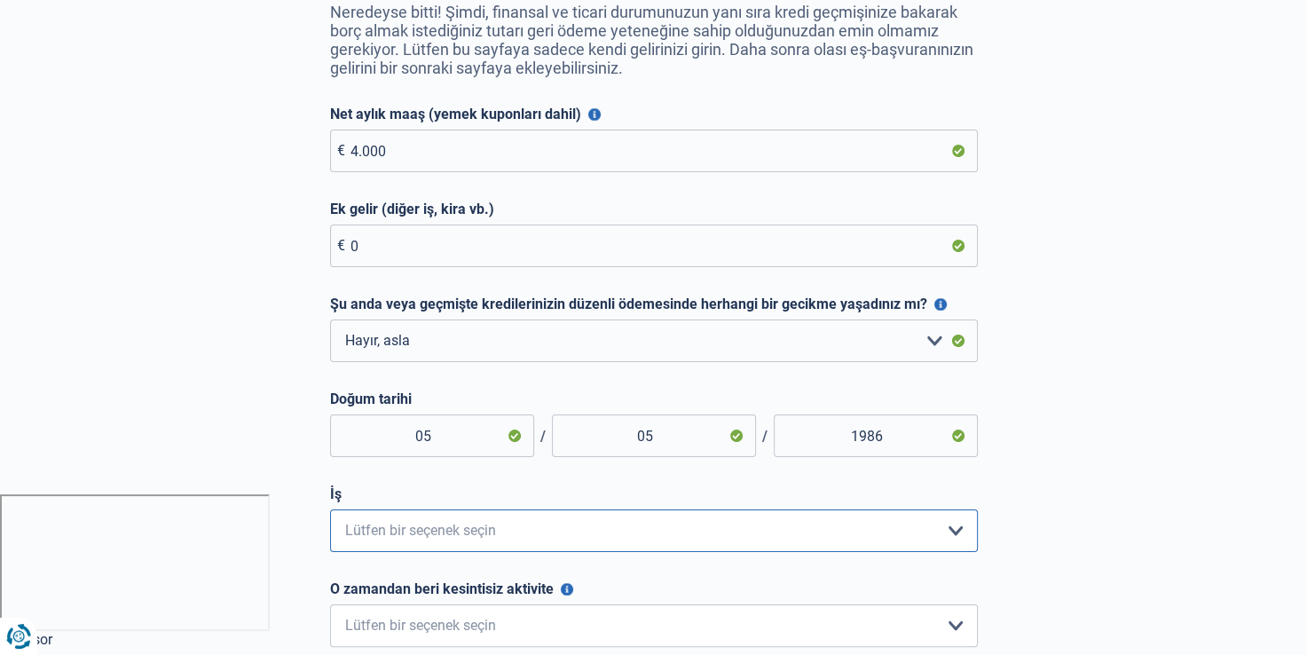
click at [822, 528] on select "Özel çalışan İşçi Resmî Bağımsız Şirket Direktörü Emekli Profesyonel İşsizler K…" at bounding box center [654, 530] width 648 height 43
select select "privateEmployee"
click at [330, 513] on select "Özel çalışan İşçi Resmî Bağımsız Şirket Direktörü Emekli Profesyonel İşsizler K…" at bounding box center [654, 530] width 648 height 43
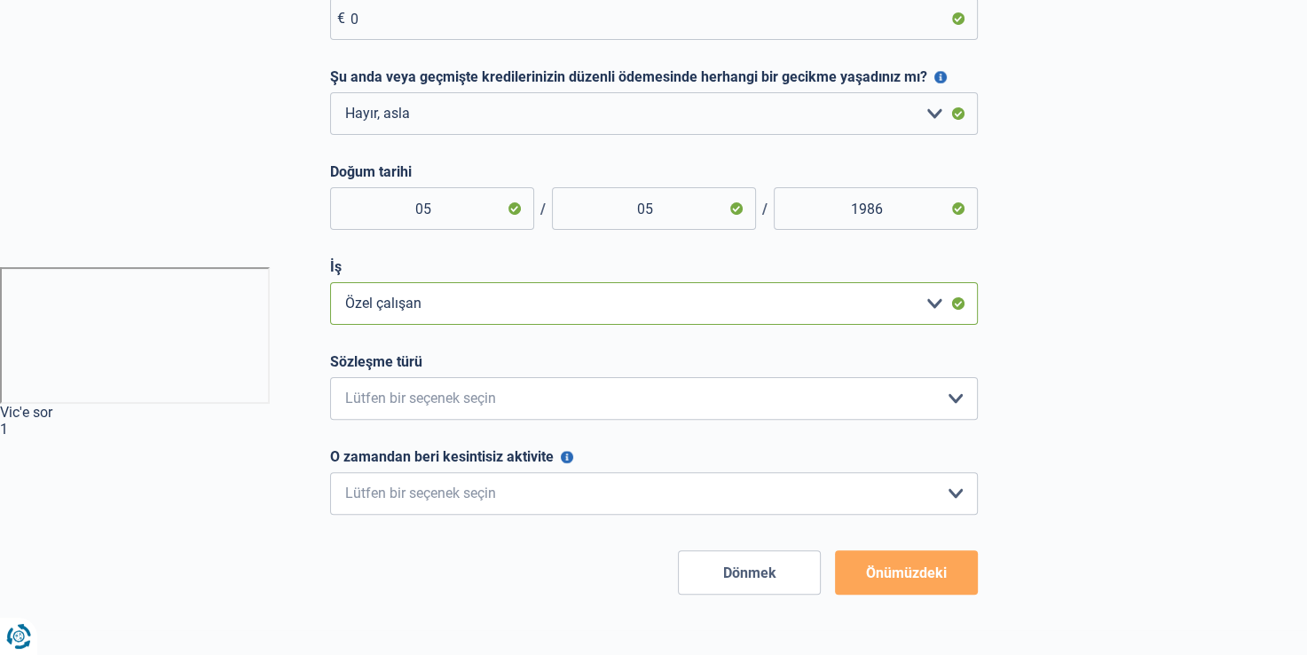
scroll to position [444, 0]
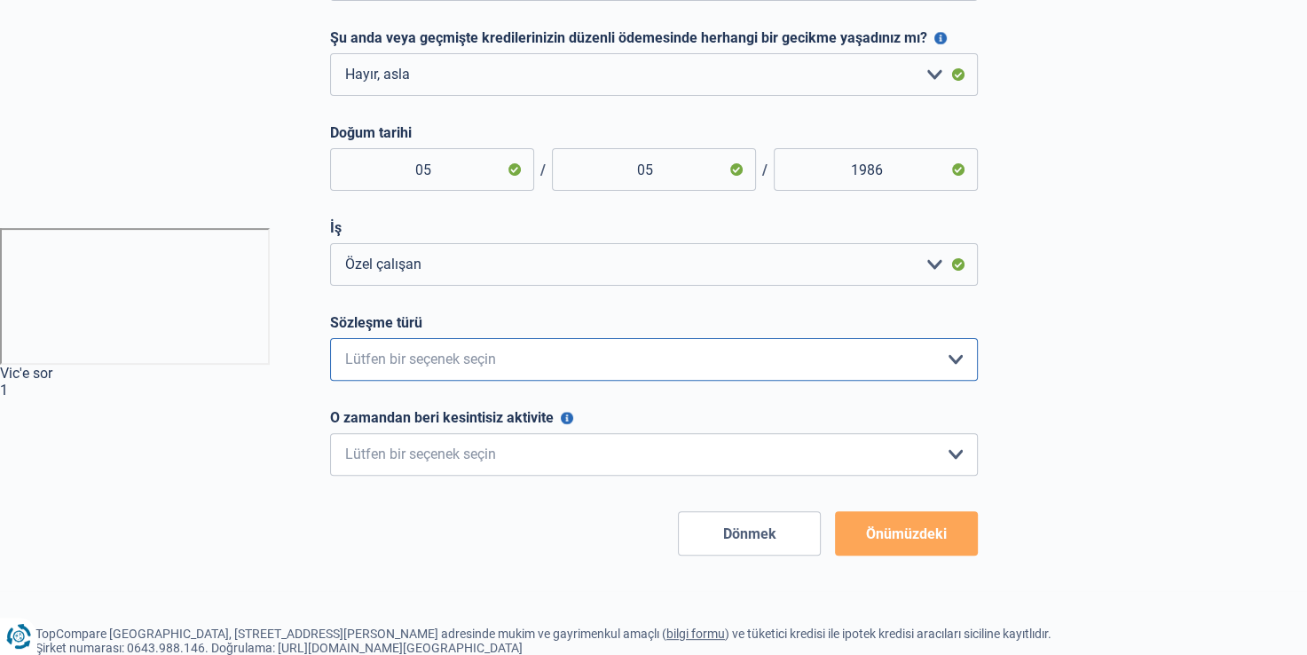
click at [508, 371] on select "Geçi -ci Kalıcı sözleşme Belirli Süreli Sözleşme Lütfen bir seçenek seçin" at bounding box center [654, 359] width 648 height 43
select select "permanent"
click at [330, 342] on select "Geçi -ci Kalıcı sözleşme Belirli Süreli Sözleşme Lütfen bir seçenek seçin" at bounding box center [654, 359] width 648 height 43
click at [508, 460] on select "< 6 ay 6 - 12 aylık 12 - 24 aylık 24 - 36 aylık > 36 ay Lütfen bir seçenek seçin" at bounding box center [654, 454] width 648 height 43
select select "more36"
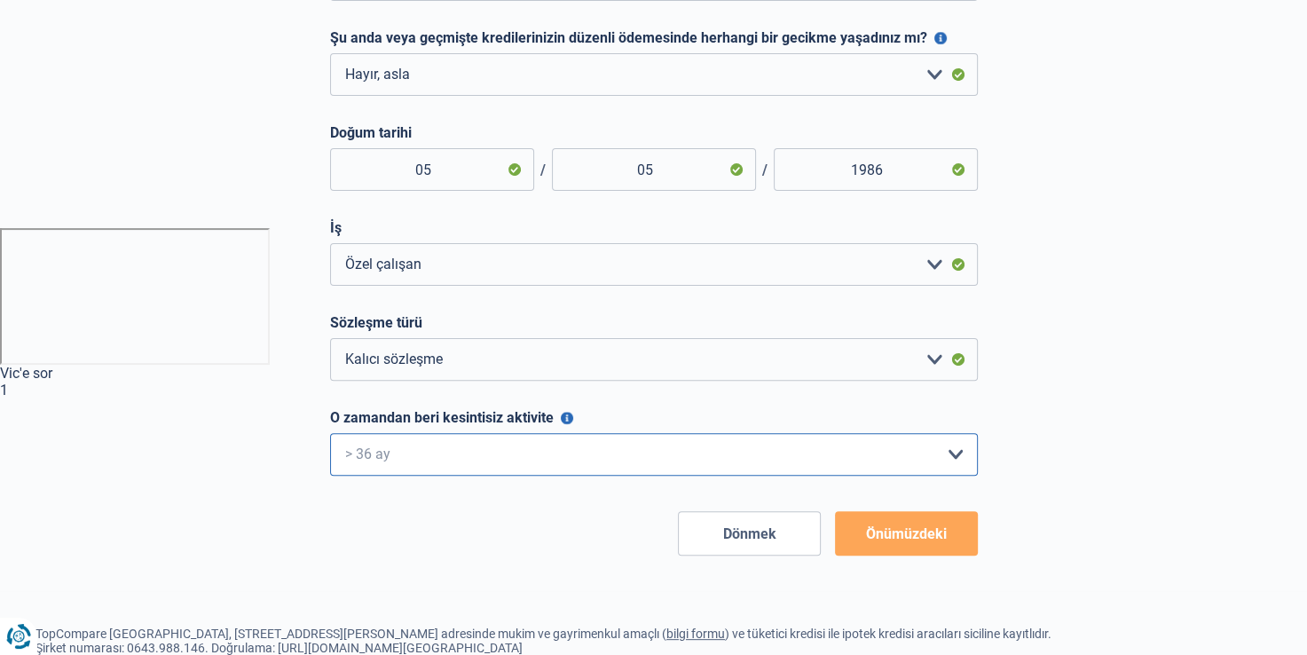
click at [330, 437] on select "< 6 ay 6 - 12 aylık 12 - 24 aylık 24 - 36 aylık > 36 ay Lütfen bir seçenek seçin" at bounding box center [654, 454] width 648 height 43
click at [910, 545] on button "Önümüzdeki" at bounding box center [906, 533] width 143 height 44
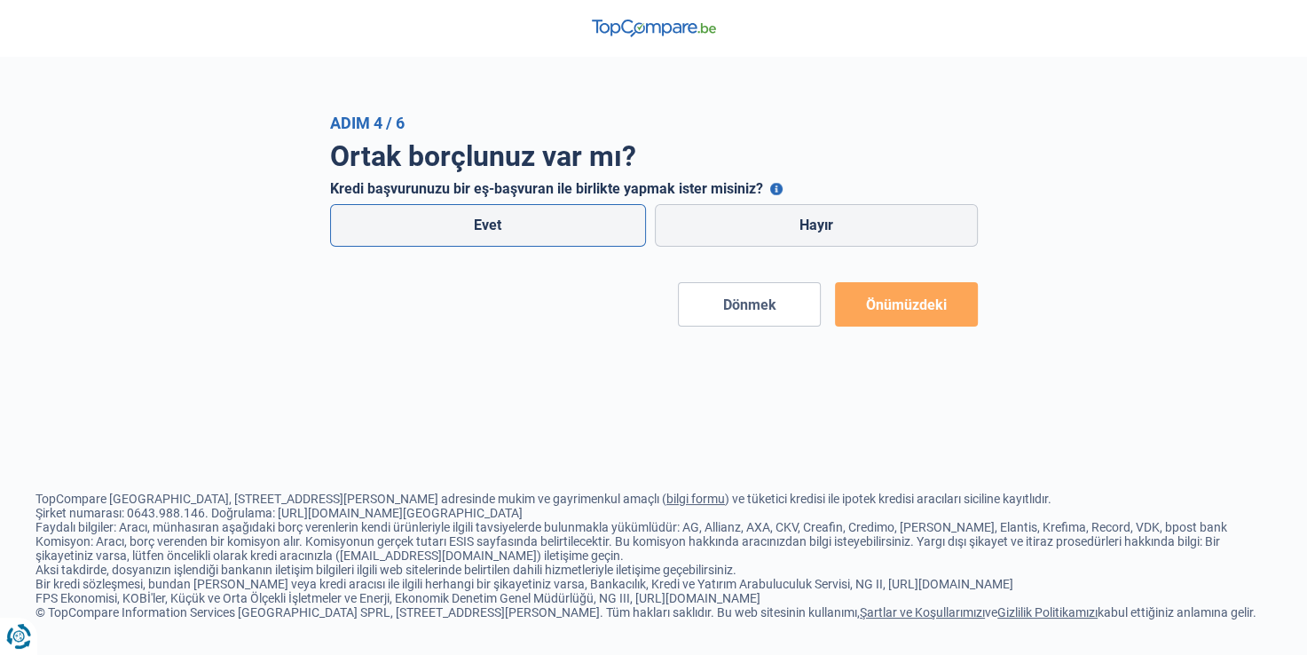
click at [451, 218] on label "Evet" at bounding box center [488, 225] width 317 height 43
click at [451, 218] on input "Evet" at bounding box center [488, 225] width 317 height 43
radio input "true"
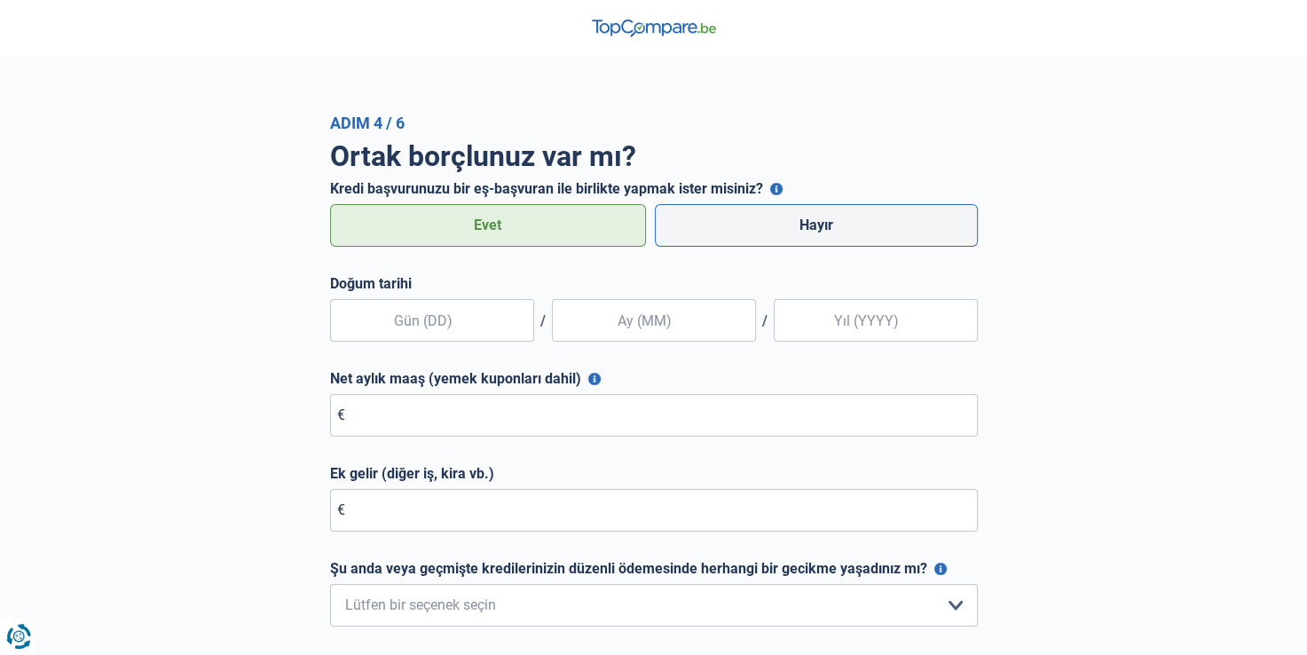
click at [770, 219] on label "Hayır" at bounding box center [816, 225] width 323 height 43
click at [770, 219] on input "Hayır" at bounding box center [816, 225] width 323 height 43
radio input "true"
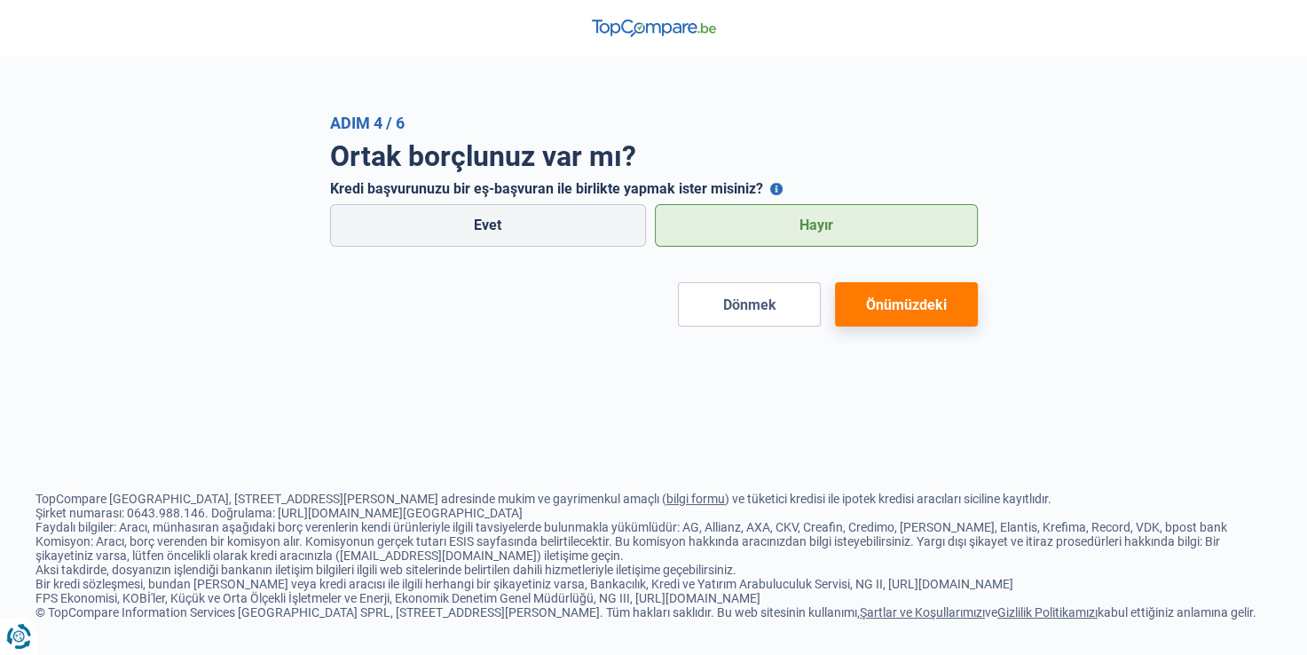
click at [888, 306] on button "Önümüzdeki" at bounding box center [906, 304] width 143 height 44
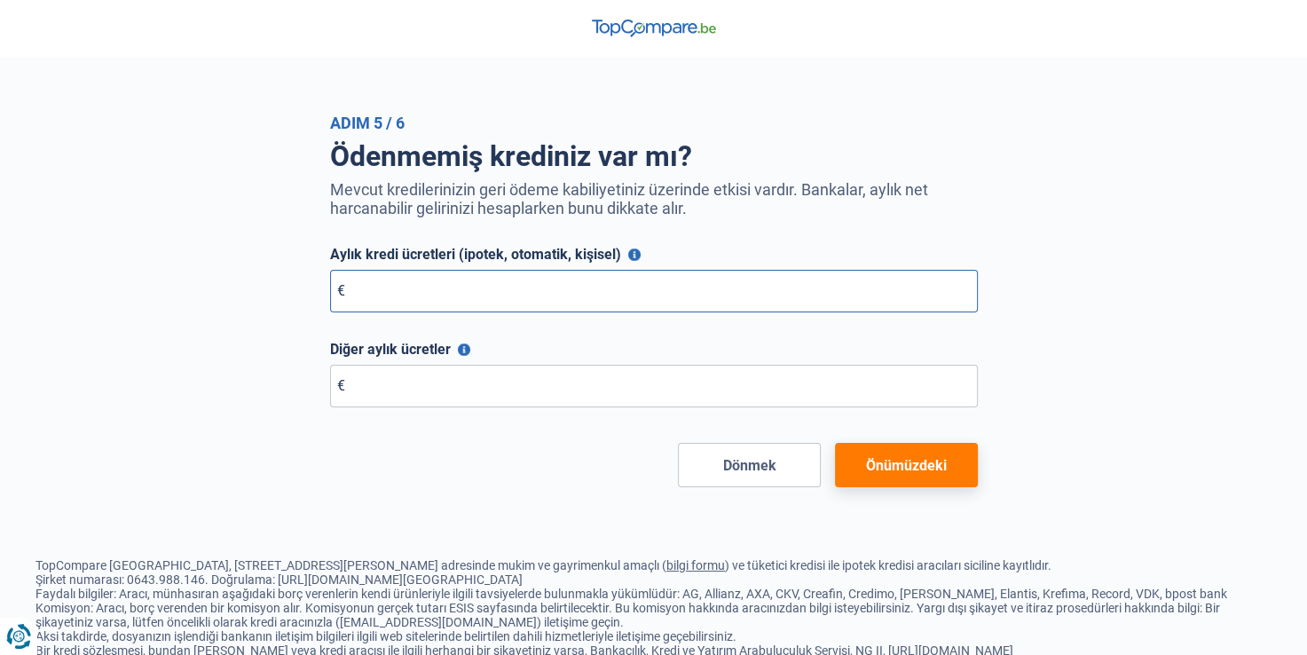
click at [544, 297] on input "Aylık kredi ücretleri (ipotek, otomatik, kişisel)" at bounding box center [654, 291] width 648 height 43
type input "0"
click at [505, 383] on input "Diğer aylık ücretler" at bounding box center [654, 386] width 648 height 43
type input "0"
click at [983, 457] on div "Ödenmemiş krediniz var mı? Mevcut kredilerinizin geri ödeme kabiliyetiniz üzeri…" at bounding box center [654, 309] width 674 height 355
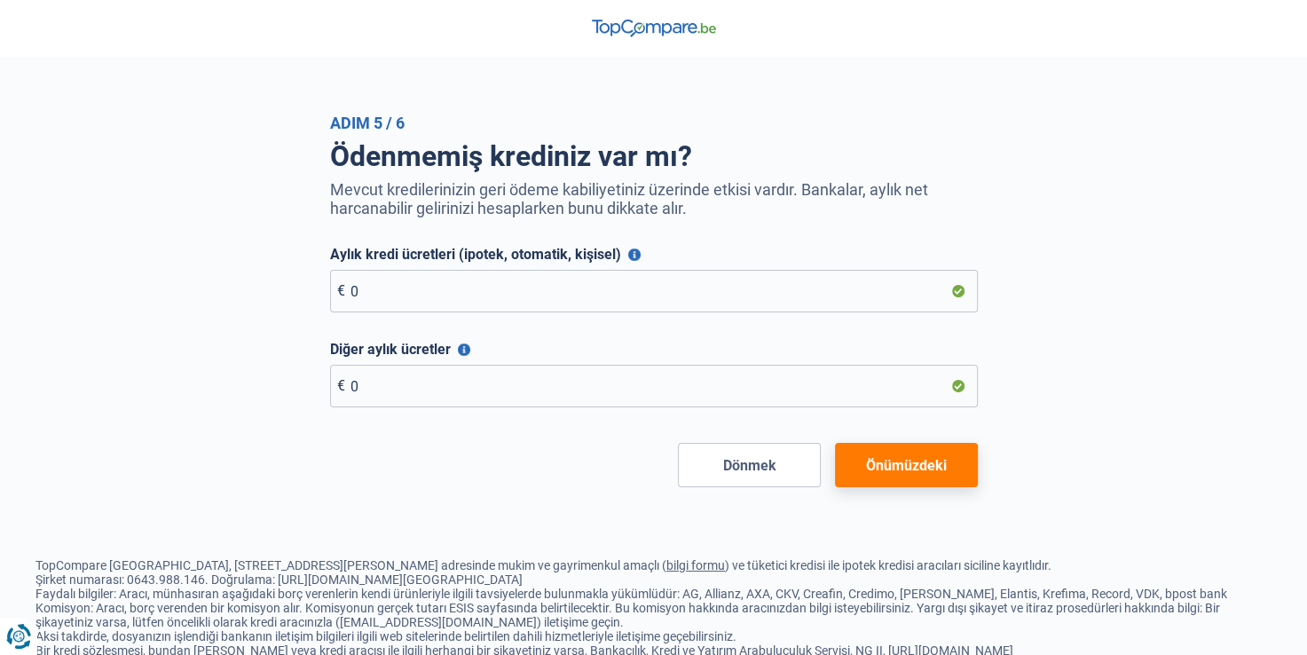
click at [934, 463] on button "Önümüzdeki" at bounding box center [906, 465] width 143 height 44
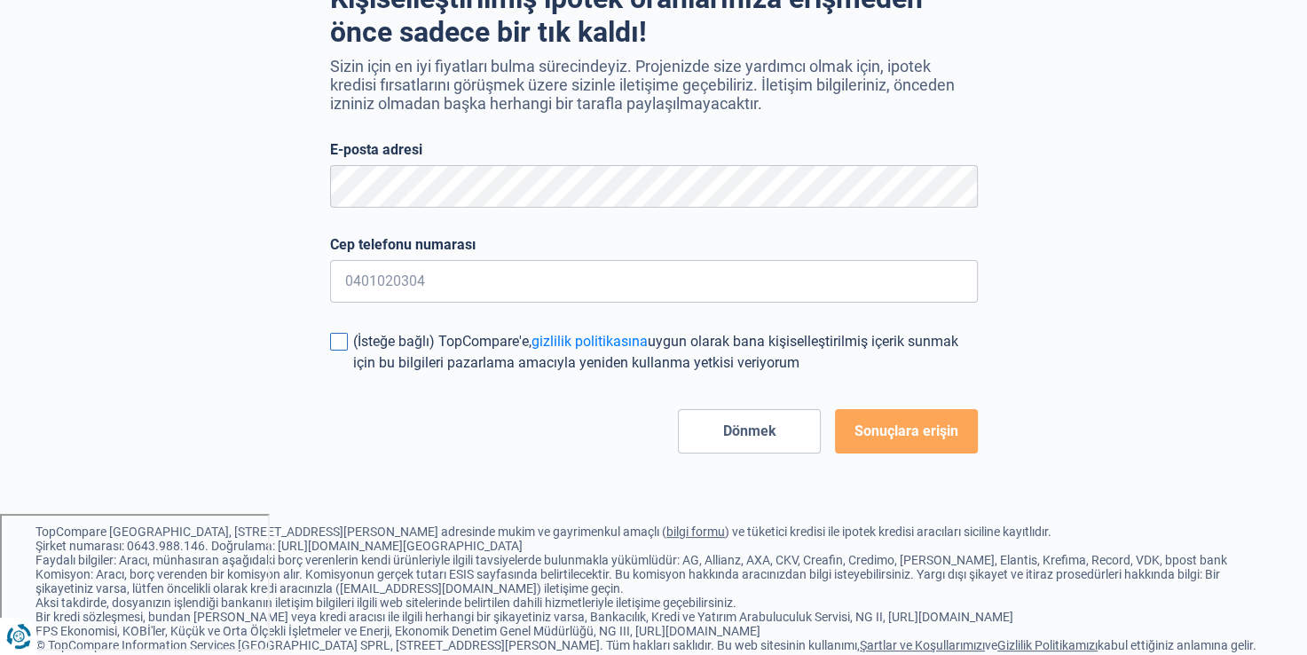
scroll to position [199, 0]
